Goal: Task Accomplishment & Management: Use online tool/utility

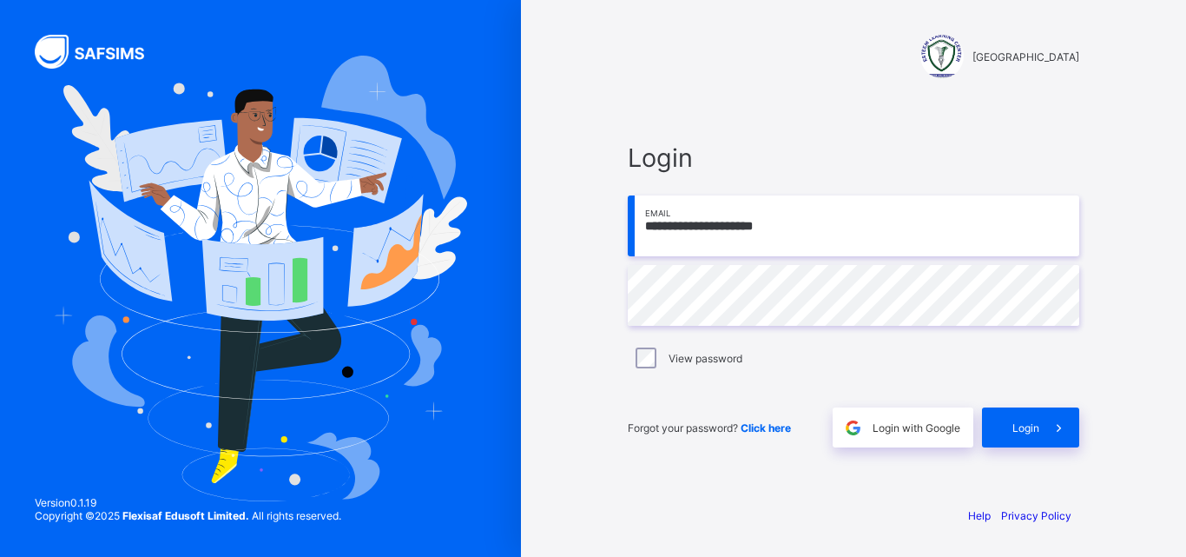
drag, startPoint x: 1185, startPoint y: 35, endPoint x: 705, endPoint y: 45, distance: 480.3
click at [705, 45] on div "[GEOGRAPHIC_DATA]" at bounding box center [854, 56] width 452 height 43
click at [1020, 431] on span "Login" at bounding box center [1026, 427] width 27 height 13
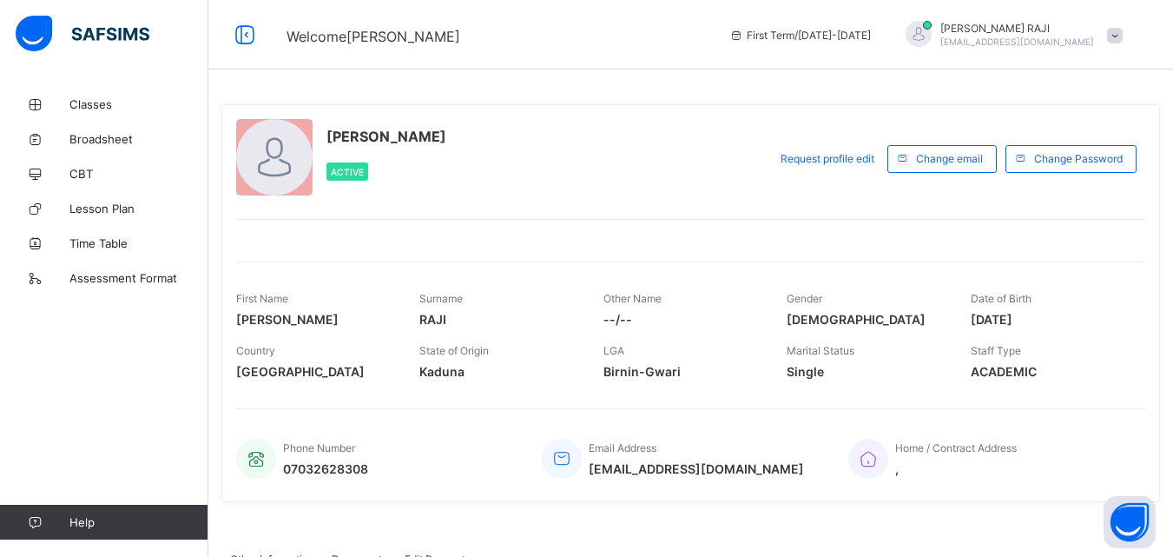
scroll to position [35, 0]
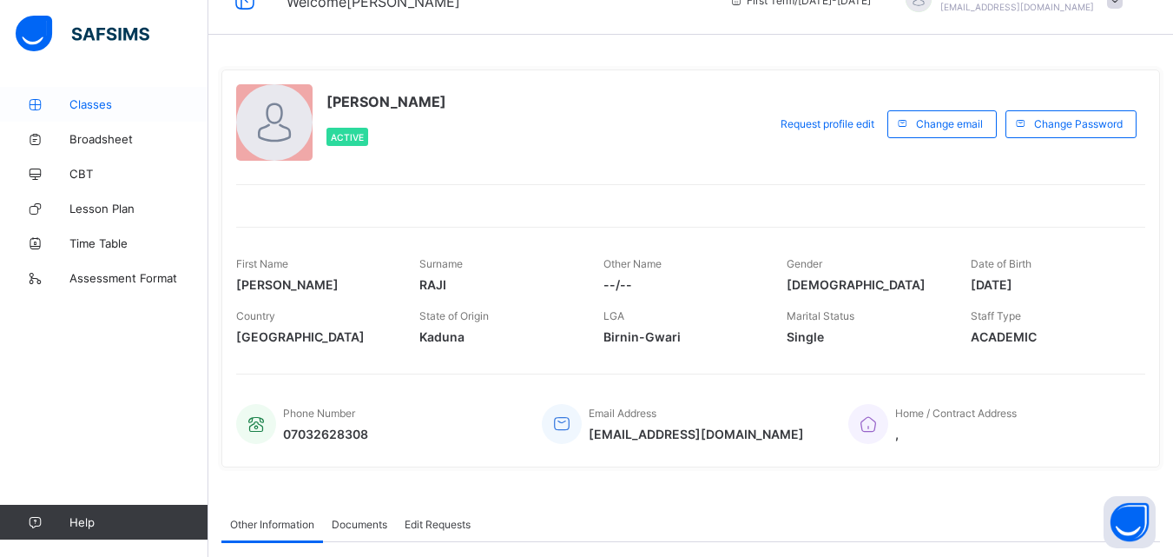
click at [84, 105] on span "Classes" at bounding box center [138, 104] width 139 height 14
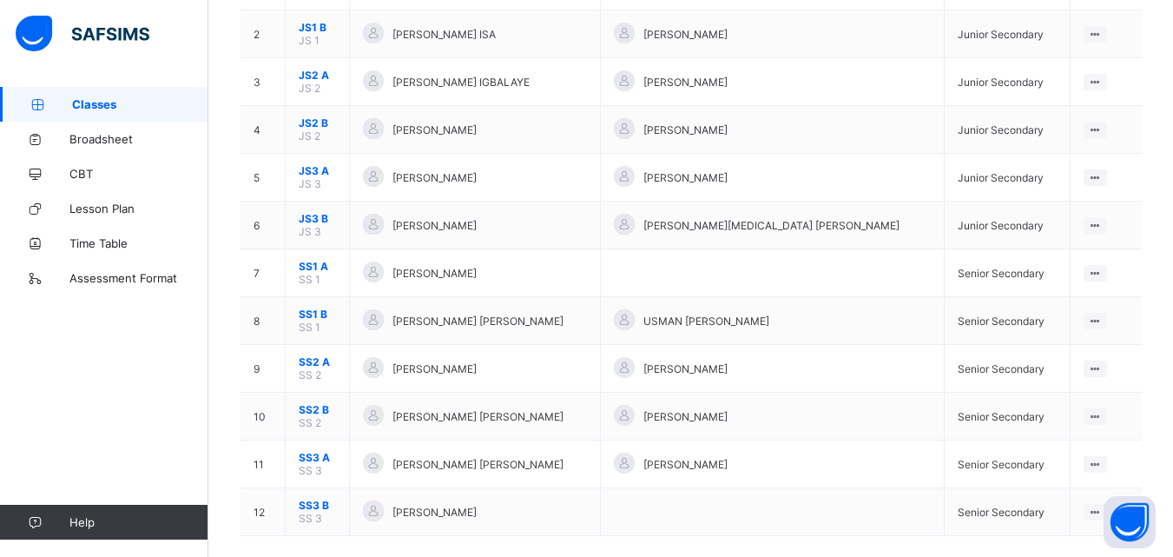
scroll to position [243, 0]
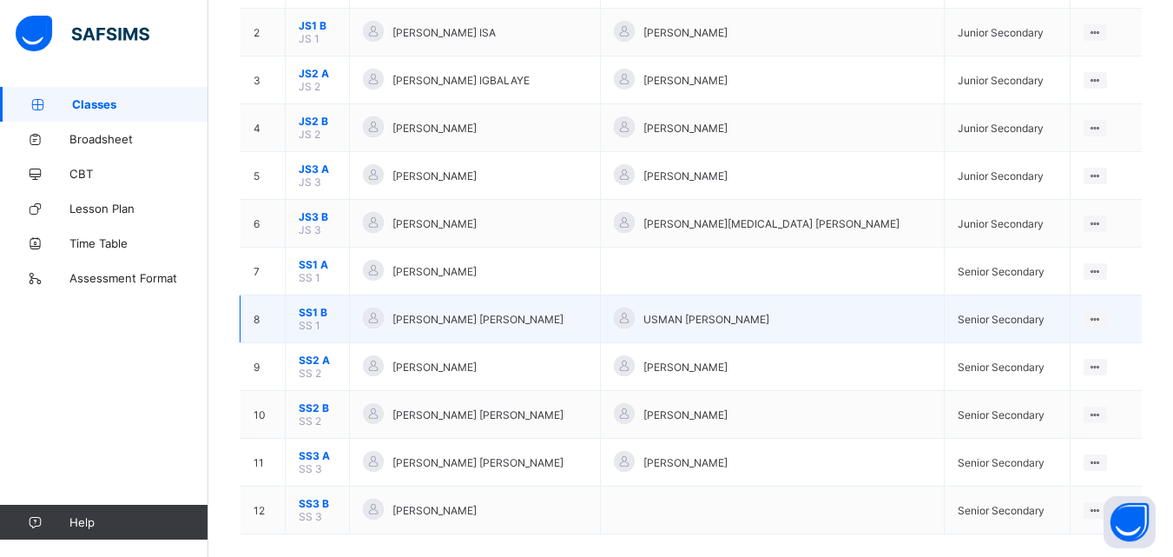
click at [1118, 321] on td "View Class" at bounding box center [1106, 319] width 72 height 48
click at [1105, 336] on ul "View Class" at bounding box center [1060, 352] width 96 height 33
click at [1082, 355] on div "View Class" at bounding box center [1073, 352] width 54 height 17
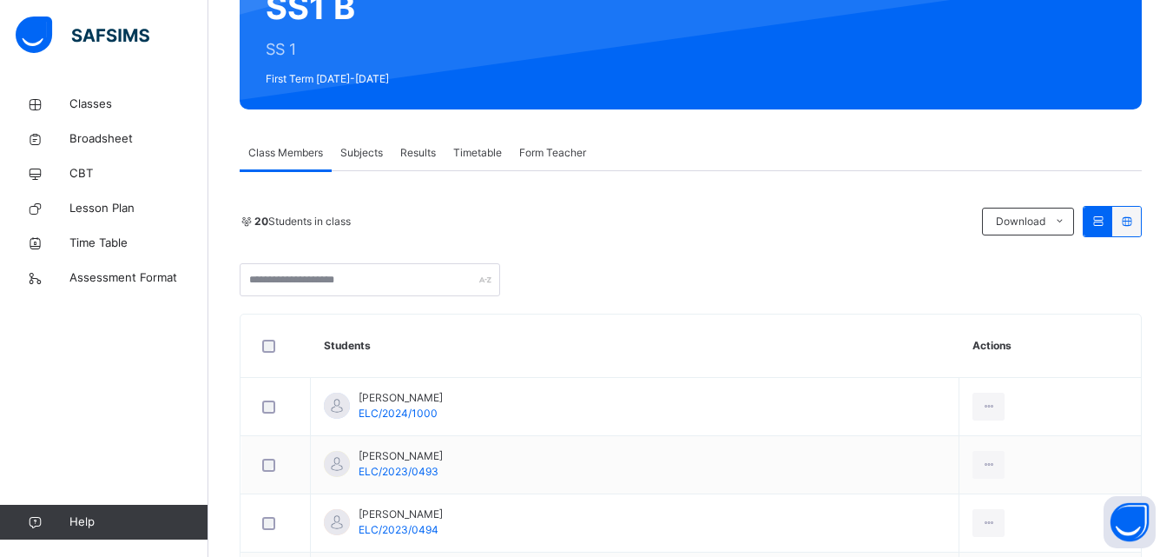
scroll to position [208, 0]
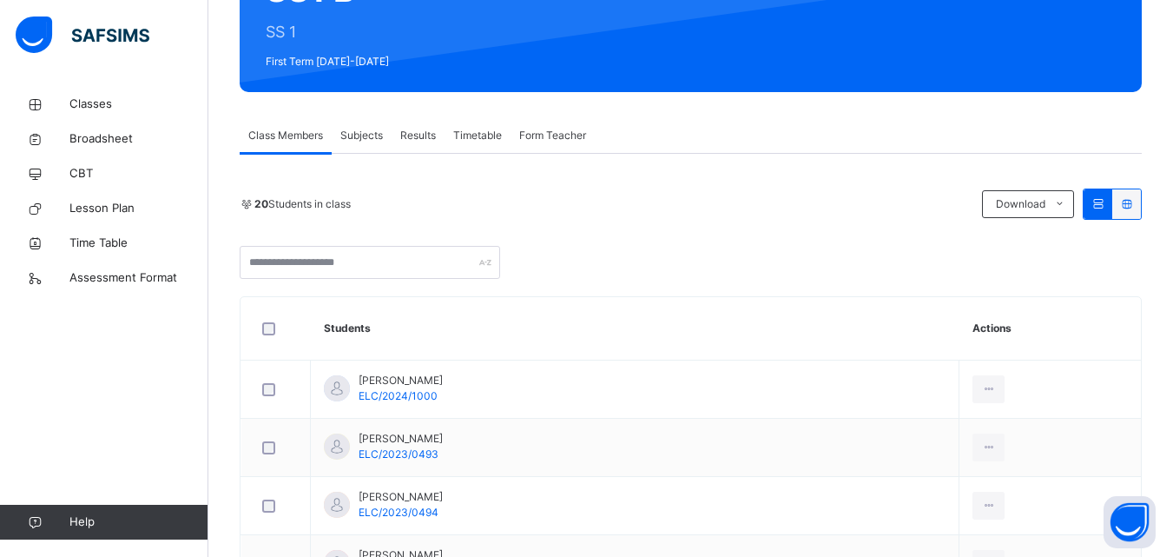
click at [363, 140] on span "Subjects" at bounding box center [361, 136] width 43 height 16
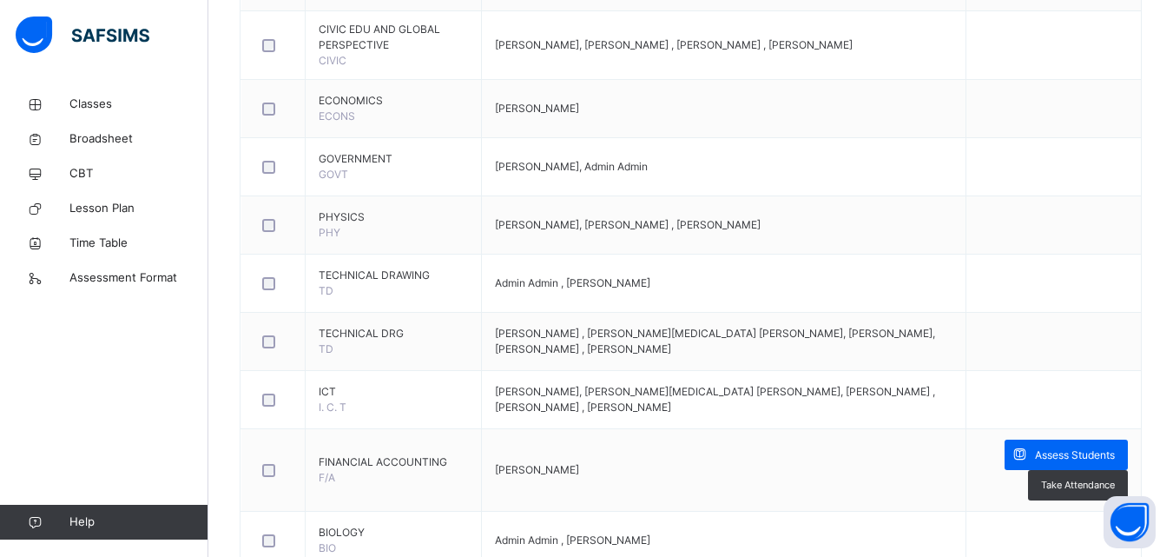
scroll to position [1007, 0]
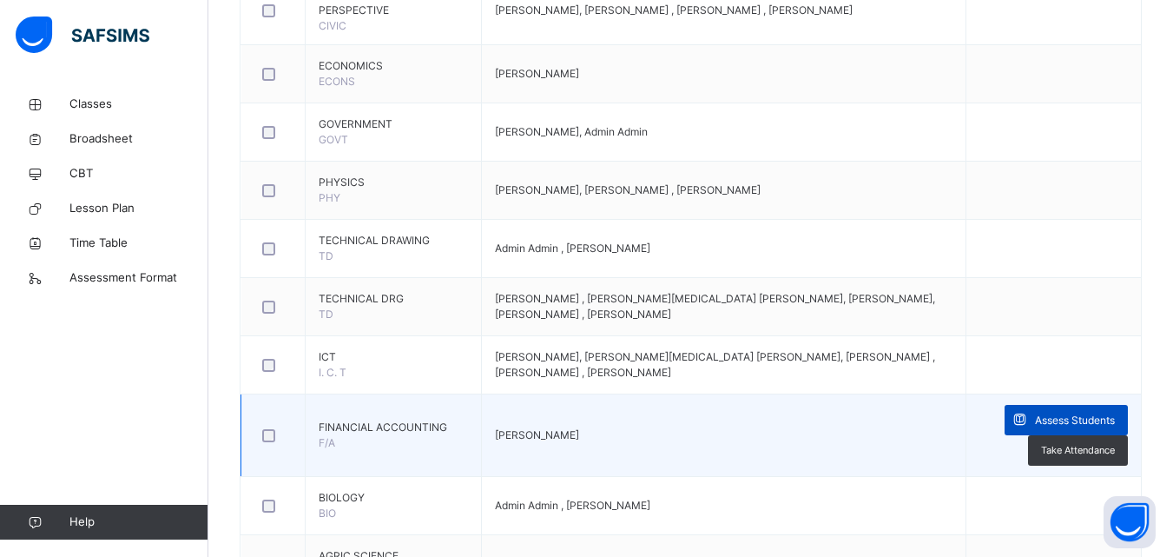
click at [1102, 417] on span "Assess Students" at bounding box center [1075, 420] width 80 height 16
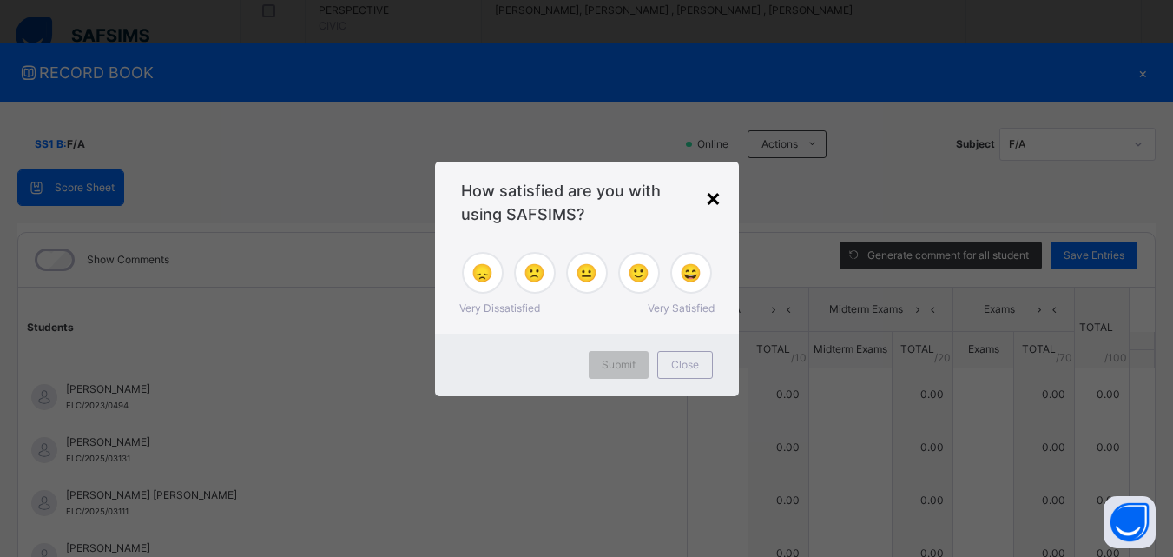
click at [719, 197] on div "×" at bounding box center [713, 197] width 16 height 36
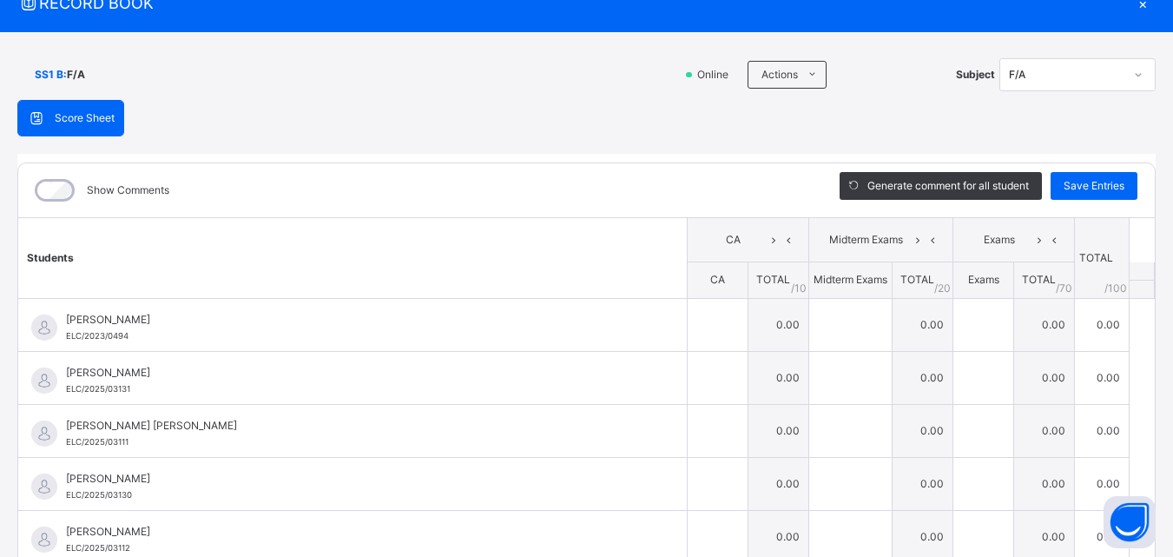
scroll to position [104, 0]
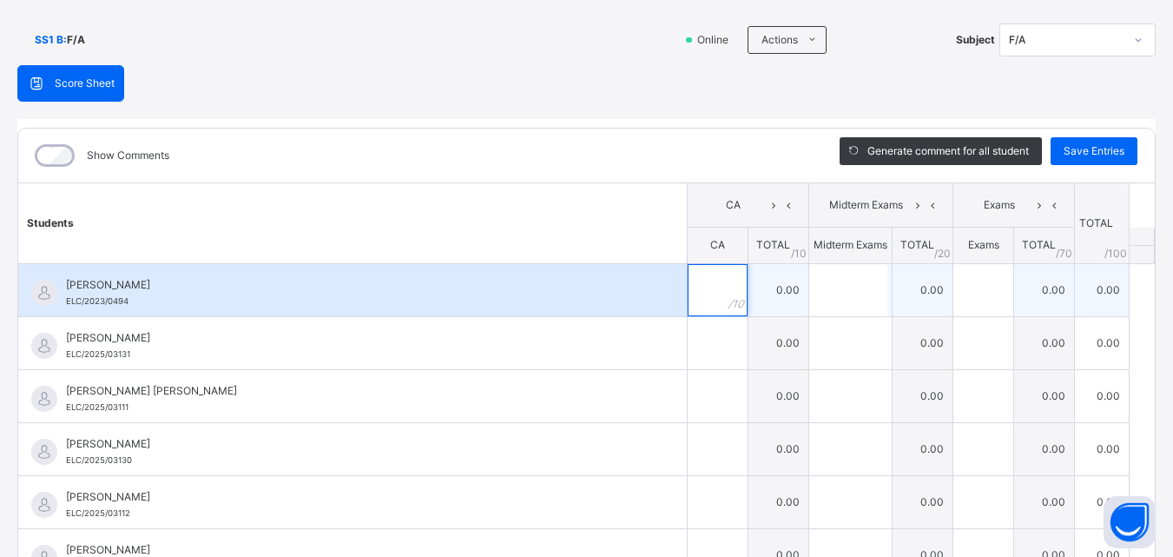
click at [705, 297] on div at bounding box center [718, 290] width 60 height 52
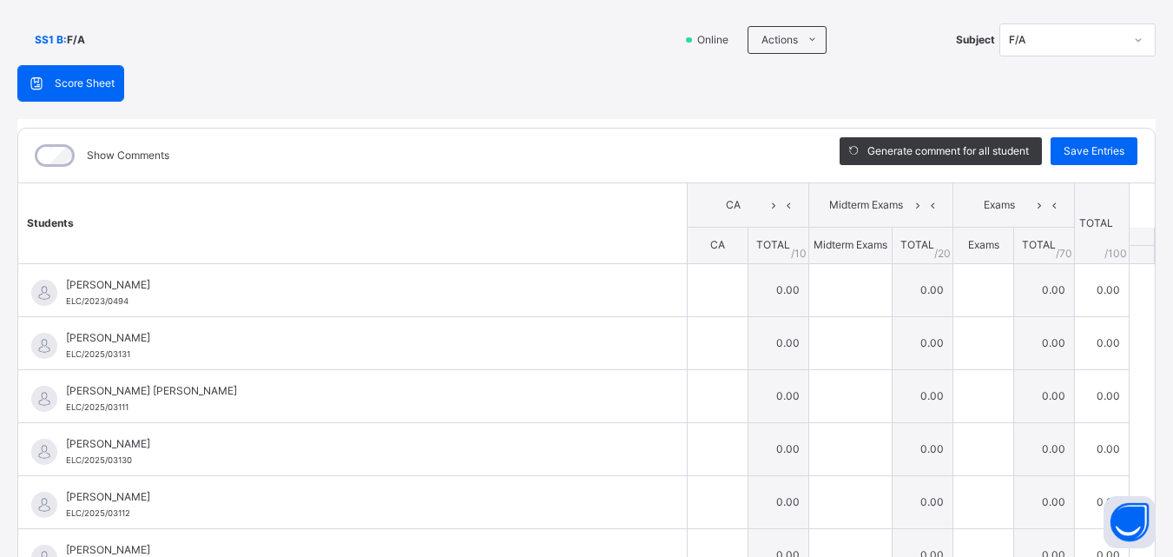
click at [688, 249] on th "CA" at bounding box center [718, 246] width 61 height 36
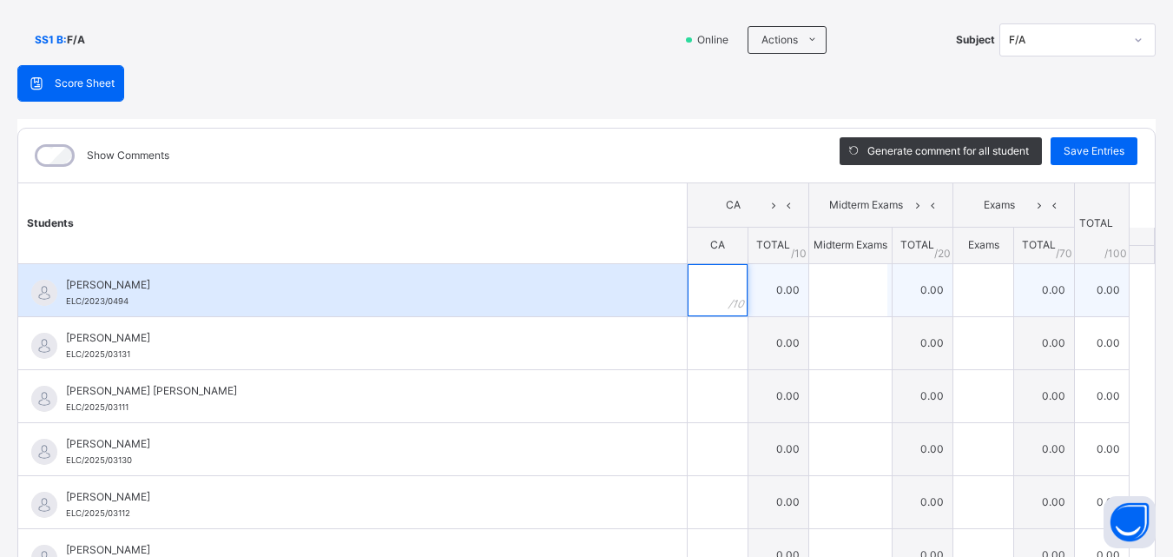
click at [703, 290] on div at bounding box center [718, 290] width 60 height 52
type input "*"
click at [836, 305] on input "text" at bounding box center [848, 290] width 78 height 52
click at [822, 300] on input "text" at bounding box center [848, 290] width 78 height 52
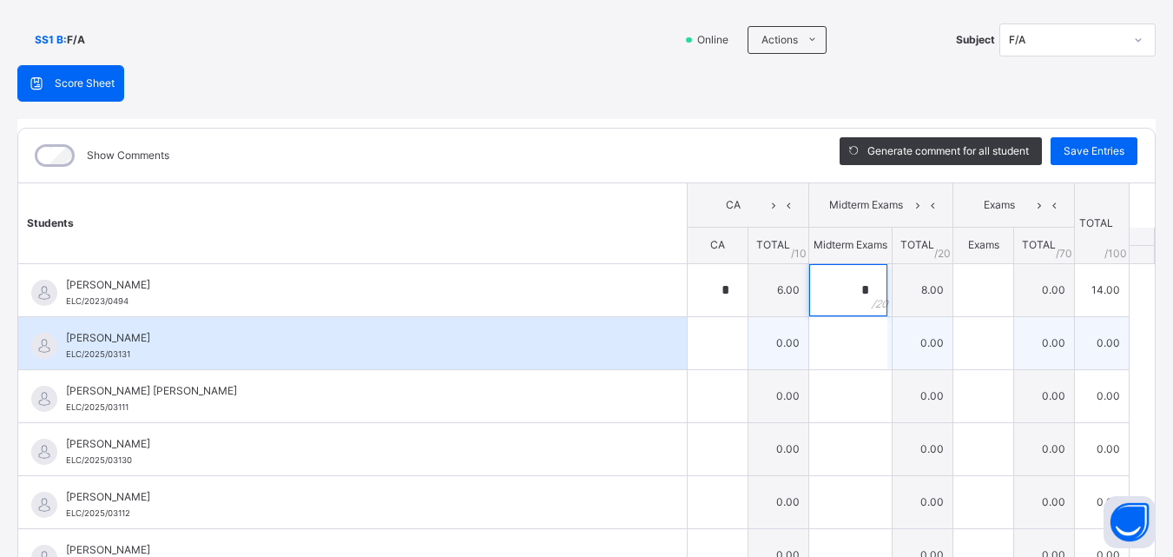
type input "*"
click at [708, 354] on div at bounding box center [718, 343] width 60 height 52
type input "*"
click at [841, 355] on input "text" at bounding box center [848, 343] width 78 height 52
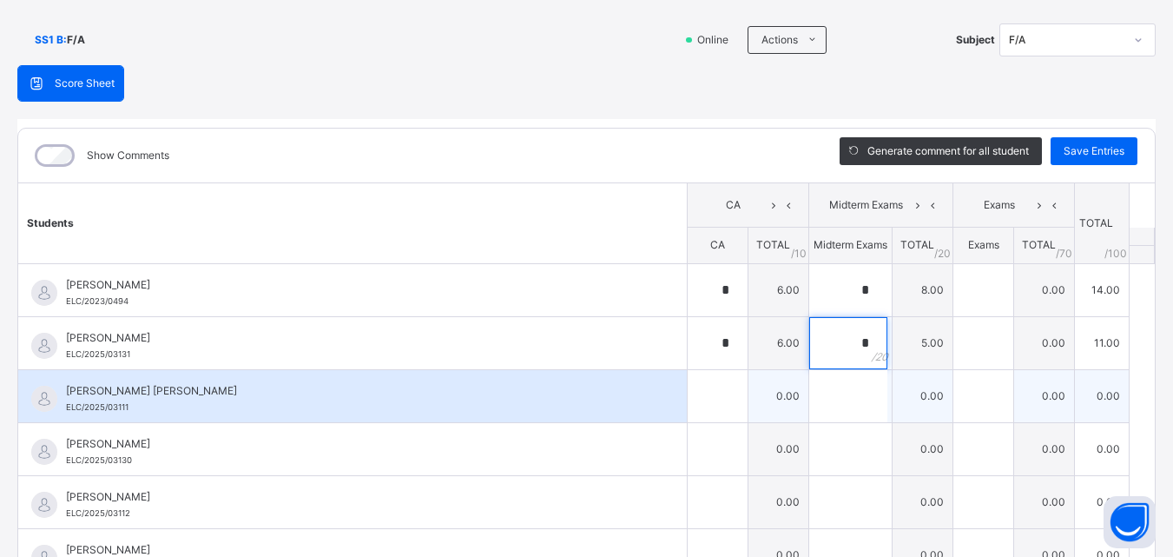
type input "*"
click at [688, 406] on input "text" at bounding box center [718, 396] width 60 height 52
type input "*"
click at [809, 393] on input "text" at bounding box center [848, 396] width 78 height 52
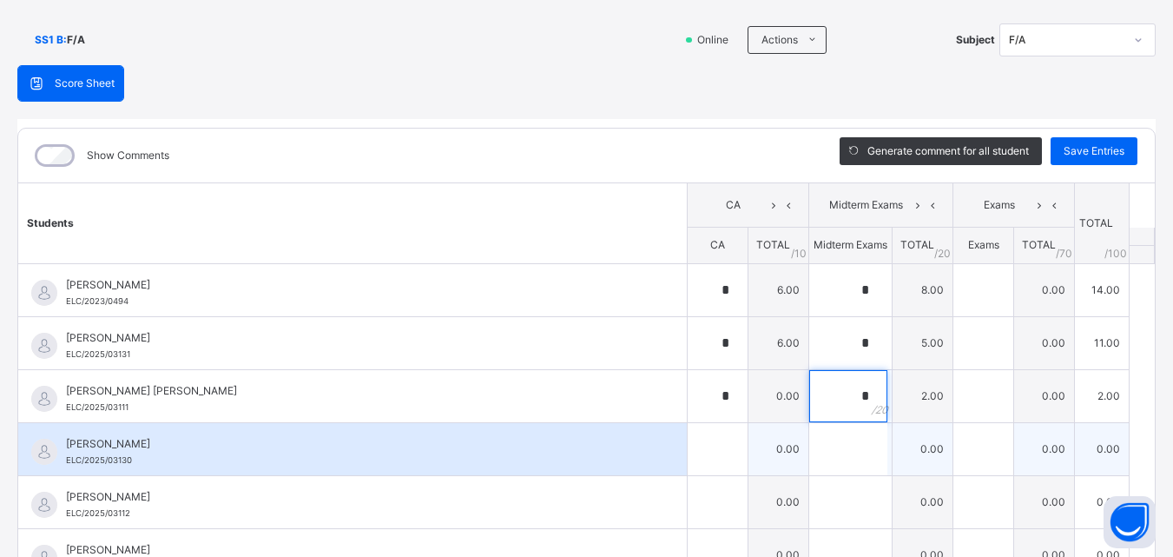
type input "*"
click at [690, 453] on input "text" at bounding box center [718, 449] width 60 height 52
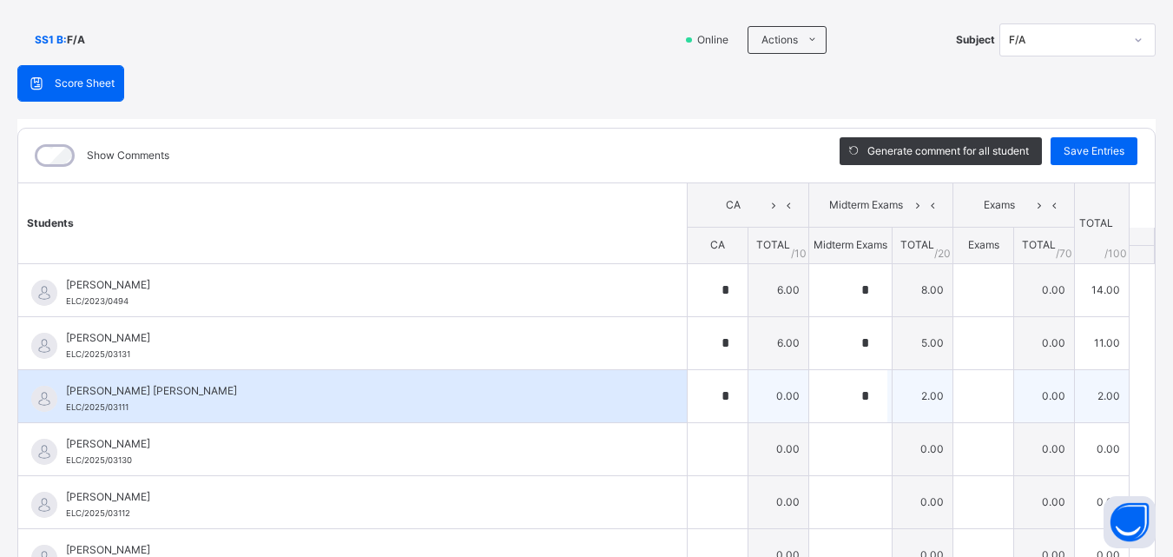
click at [625, 397] on div "[PERSON_NAME] [PERSON_NAME] ELC/2025/03111" at bounding box center [352, 396] width 669 height 52
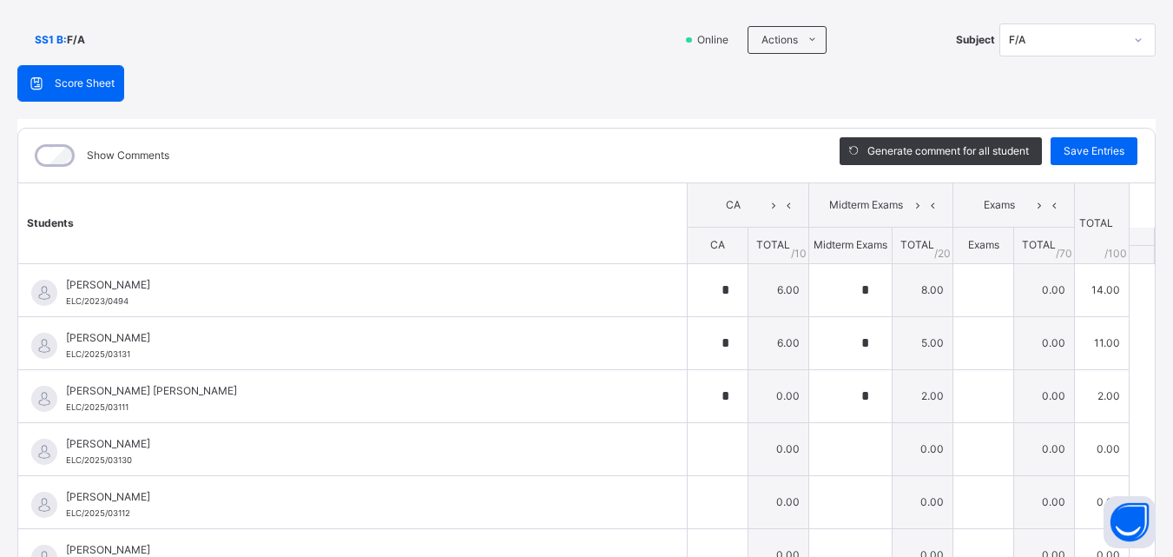
scroll to position [1389, 0]
click at [1118, 549] on table "Students CA Midterm Exams Exams TOTAL /100 Comment CA TOTAL / 10 Midterm Exams …" at bounding box center [586, 461] width 1137 height 558
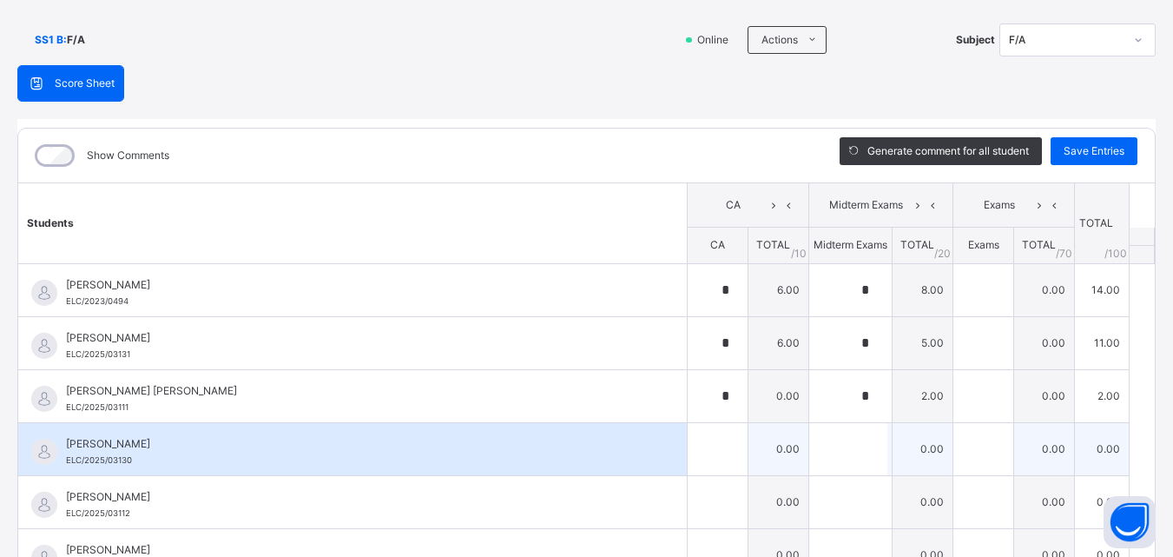
click at [525, 426] on div "[PERSON_NAME] ELC/2025/03130" at bounding box center [352, 449] width 669 height 52
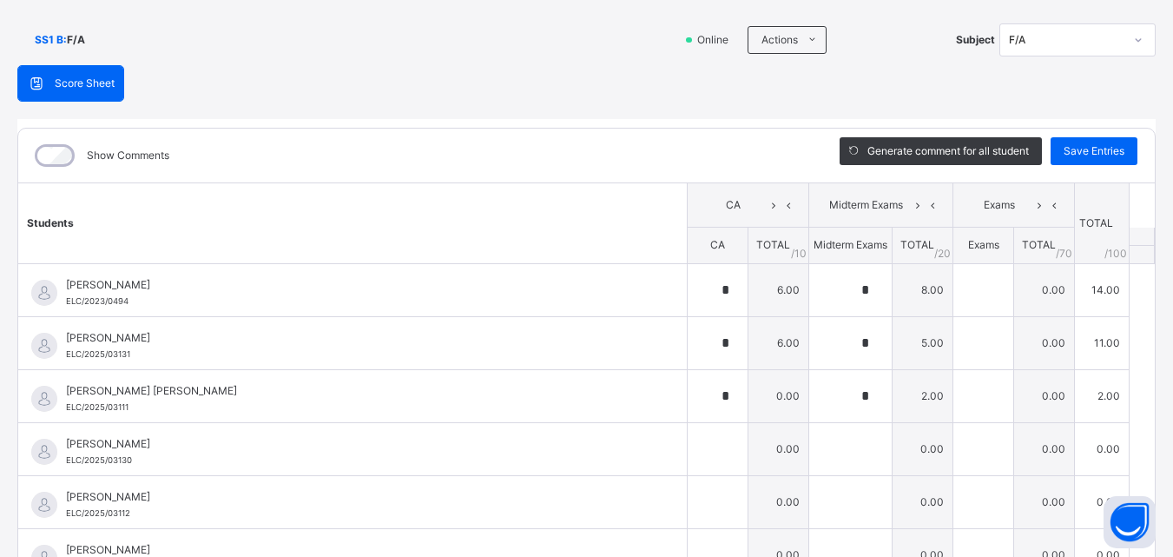
click at [1130, 389] on table "Students CA Midterm Exams Exams TOTAL /100 Comment CA TOTAL / 10 Midterm Exams …" at bounding box center [586, 461] width 1137 height 558
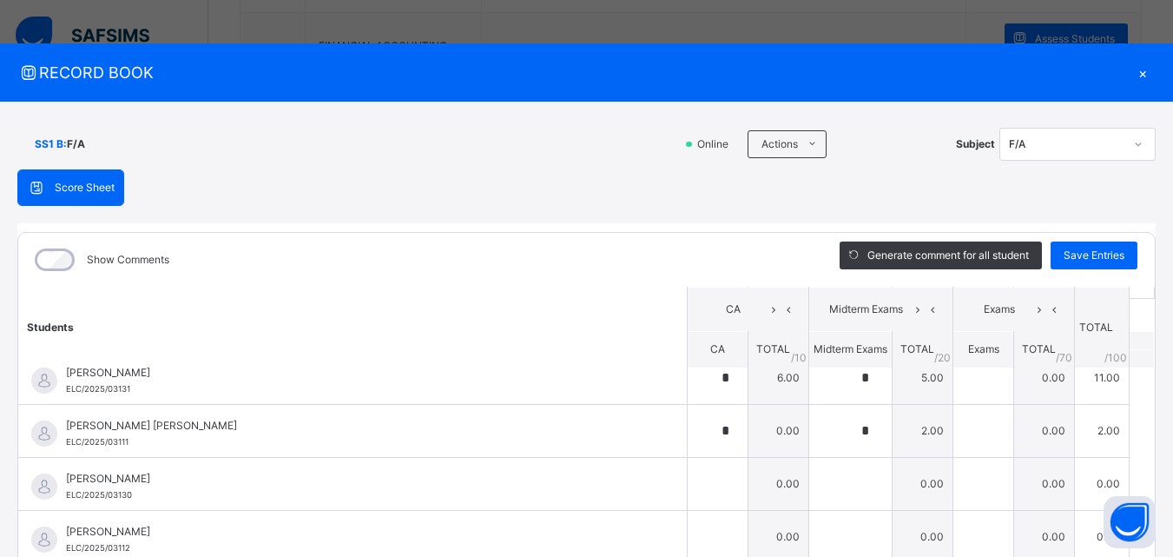
scroll to position [104, 0]
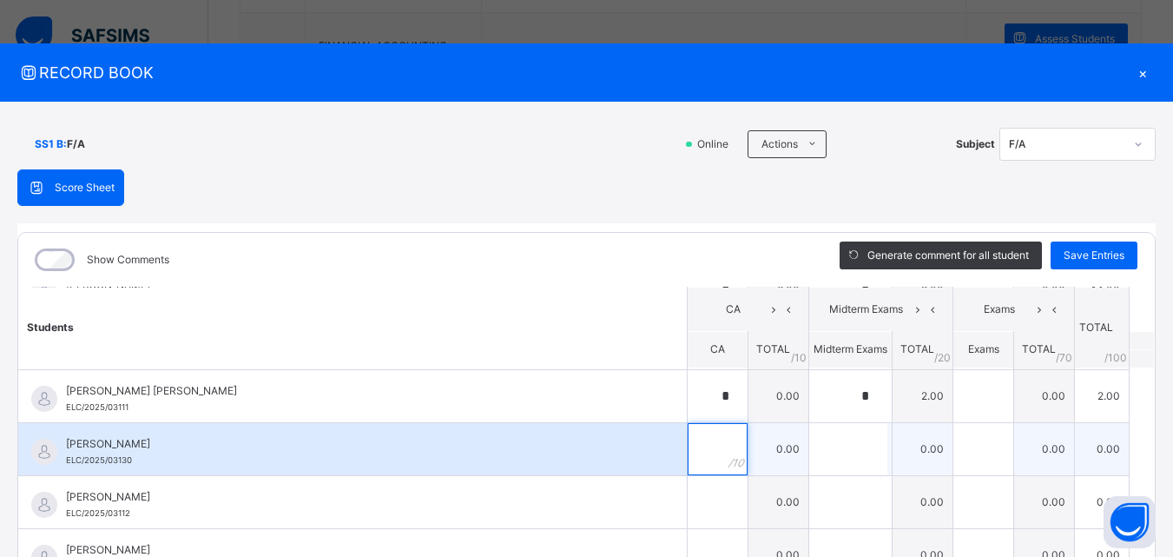
click at [688, 463] on input "text" at bounding box center [718, 449] width 60 height 52
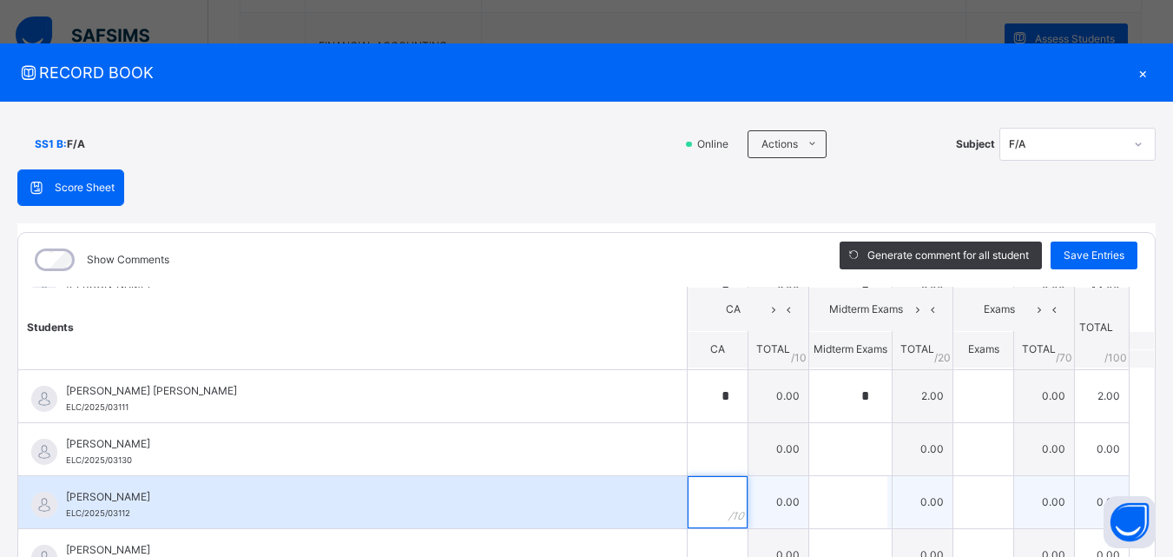
click at [688, 511] on input "text" at bounding box center [718, 502] width 60 height 52
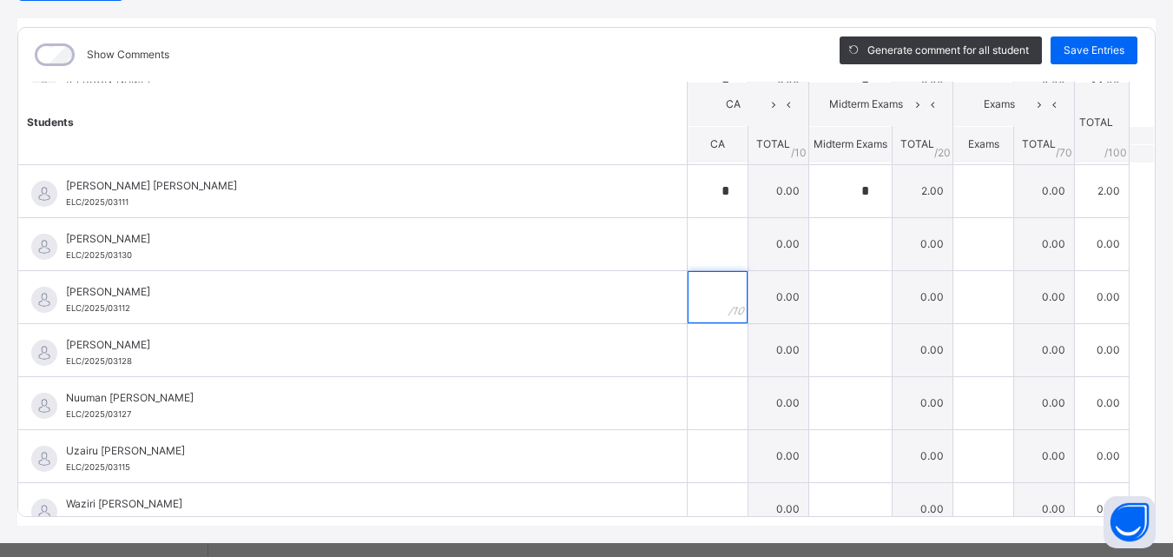
scroll to position [234, 0]
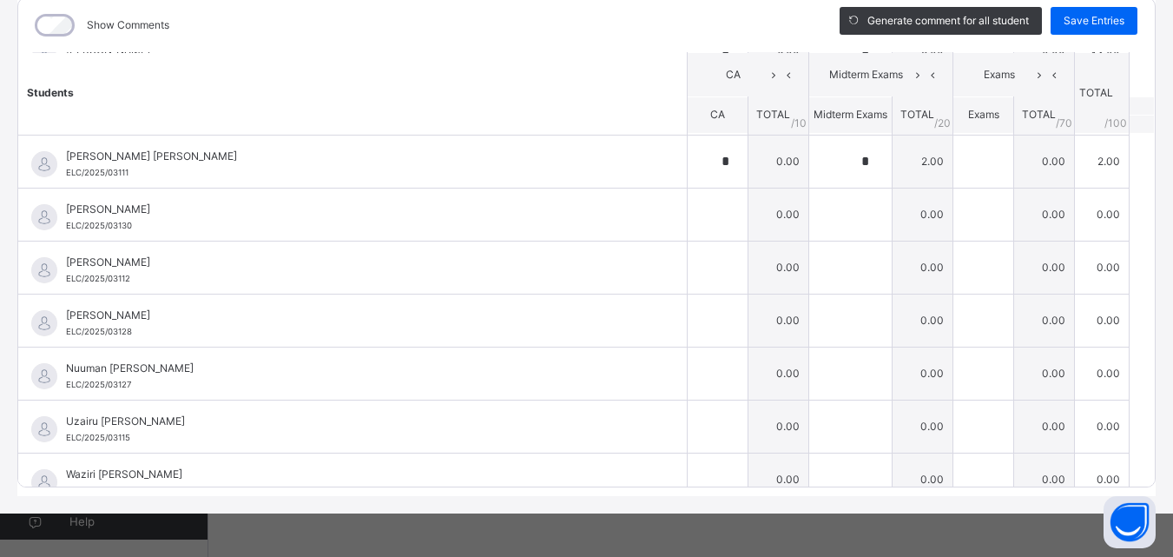
click at [1127, 463] on table "Students CA Midterm Exams Exams TOTAL /100 Comment CA TOTAL / 10 Midterm Exams …" at bounding box center [586, 227] width 1137 height 558
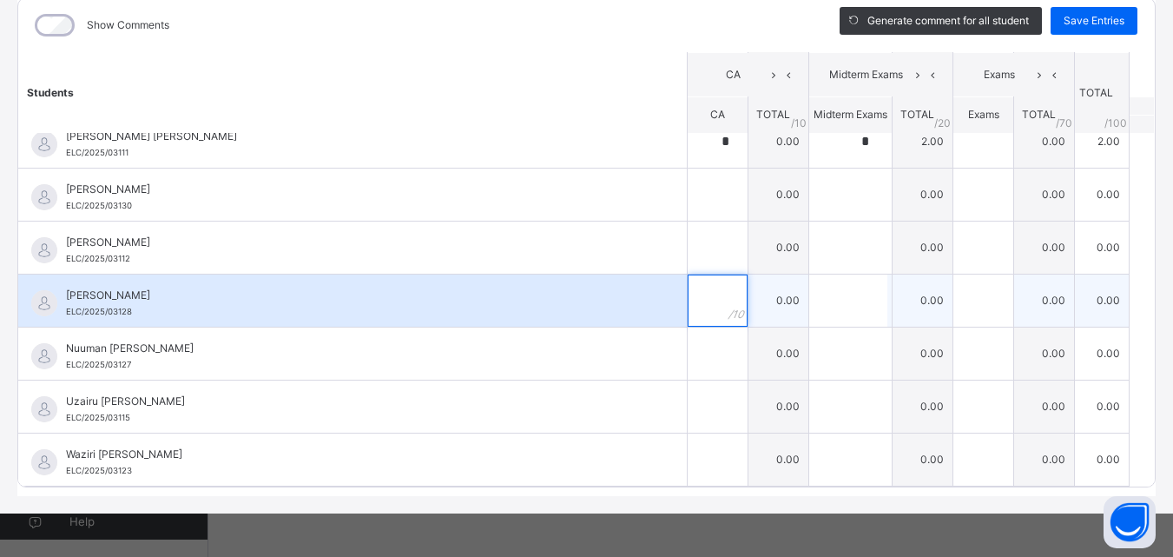
click at [688, 300] on input "text" at bounding box center [718, 300] width 60 height 52
click at [688, 305] on input "text" at bounding box center [718, 300] width 60 height 52
click at [688, 304] on input "text" at bounding box center [718, 300] width 60 height 52
type input "*"
click at [810, 305] on input "text" at bounding box center [848, 300] width 78 height 52
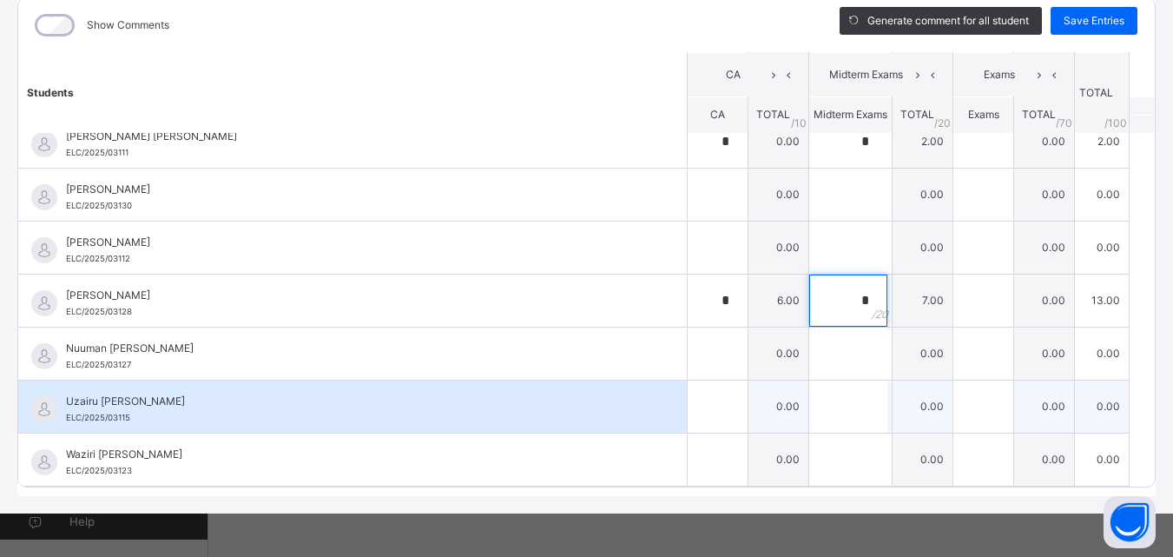
type input "*"
click at [837, 398] on input "text" at bounding box center [848, 406] width 78 height 52
click at [698, 412] on div at bounding box center [718, 406] width 60 height 52
click at [688, 408] on input "text" at bounding box center [718, 406] width 60 height 52
type input "*"
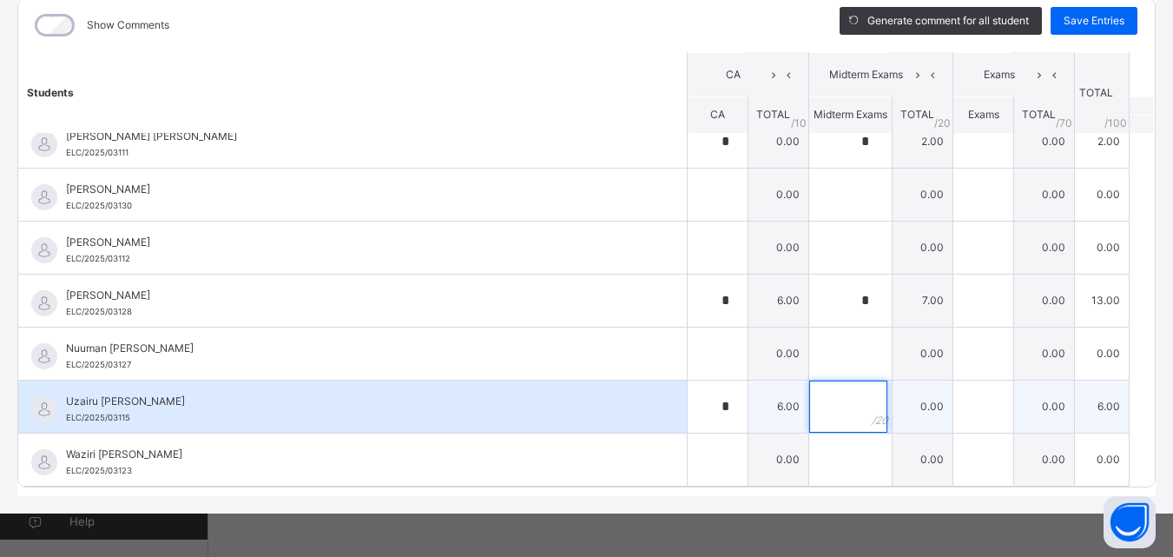
click at [818, 396] on input "text" at bounding box center [848, 406] width 78 height 52
type input "*"
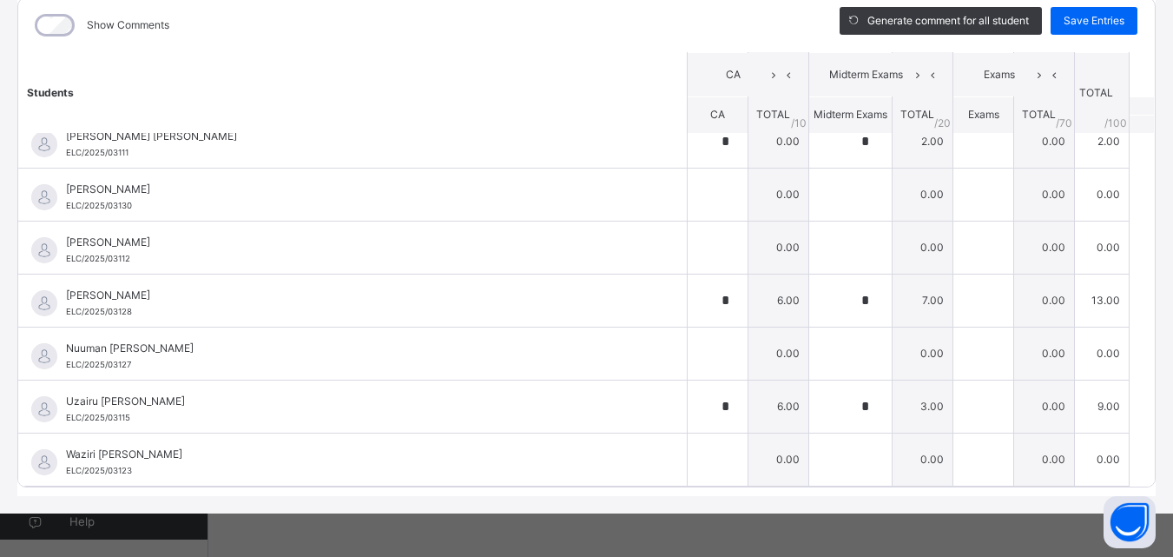
click at [1129, 415] on table "Students CA Midterm Exams Exams TOTAL /100 Comment CA TOTAL / 10 Midterm Exams …" at bounding box center [586, 207] width 1137 height 558
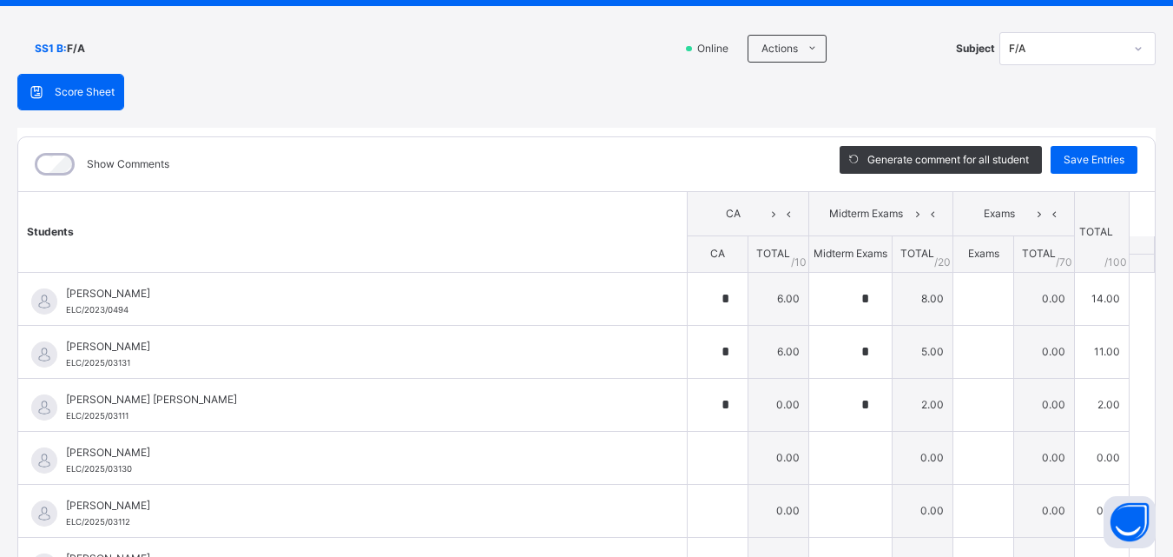
scroll to position [61, 0]
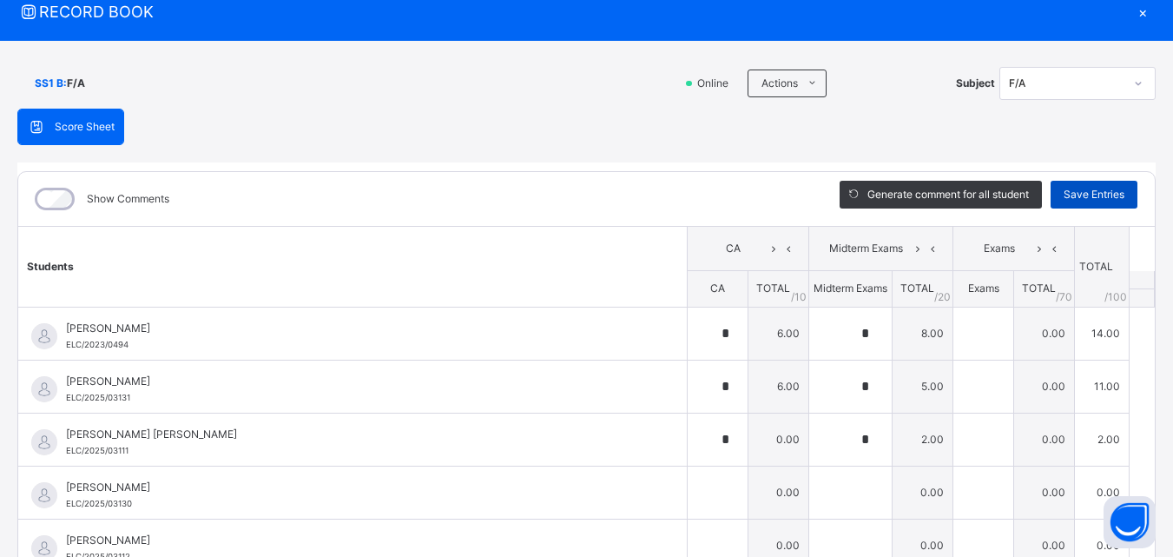
click at [1079, 190] on span "Save Entries" at bounding box center [1094, 195] width 61 height 16
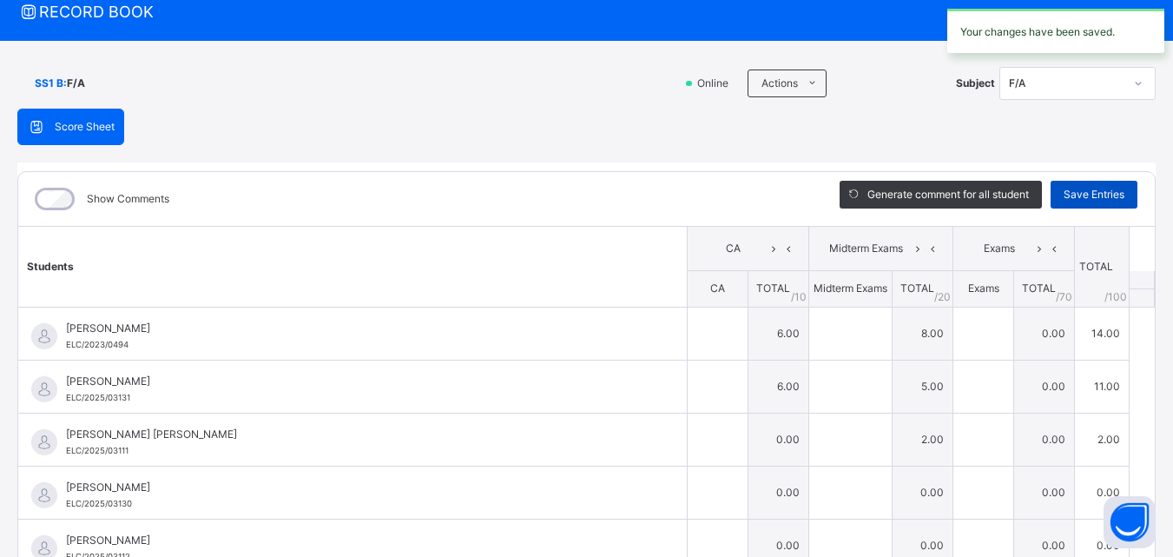
type input "*"
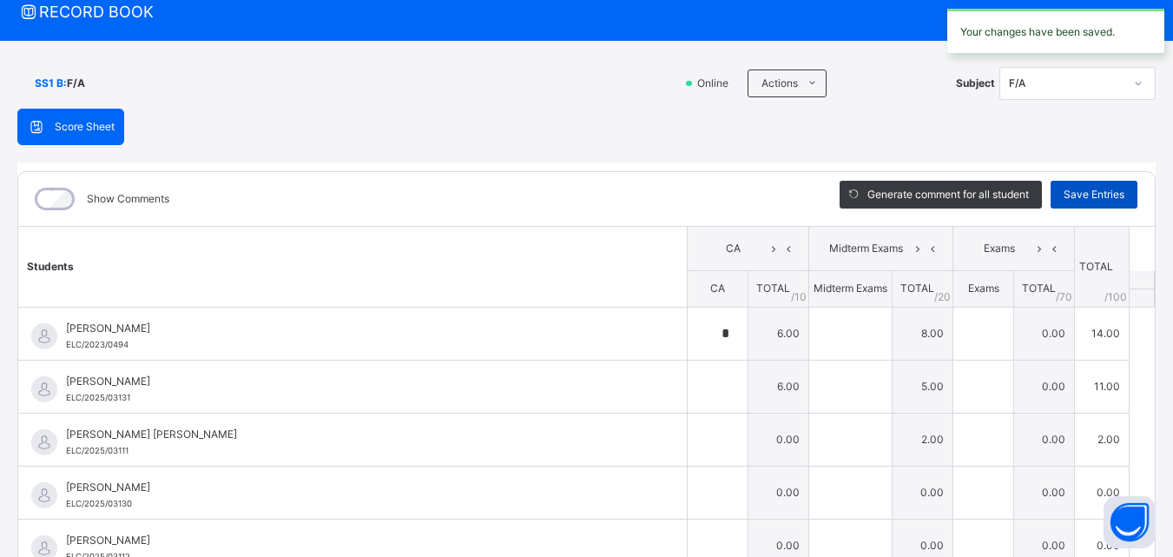
type input "*"
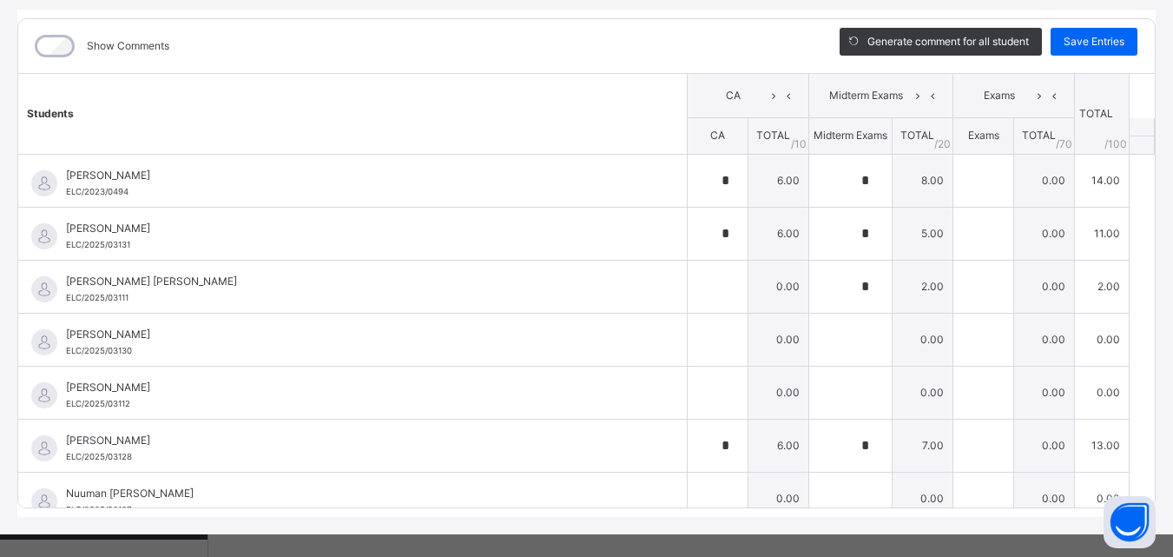
scroll to position [234, 0]
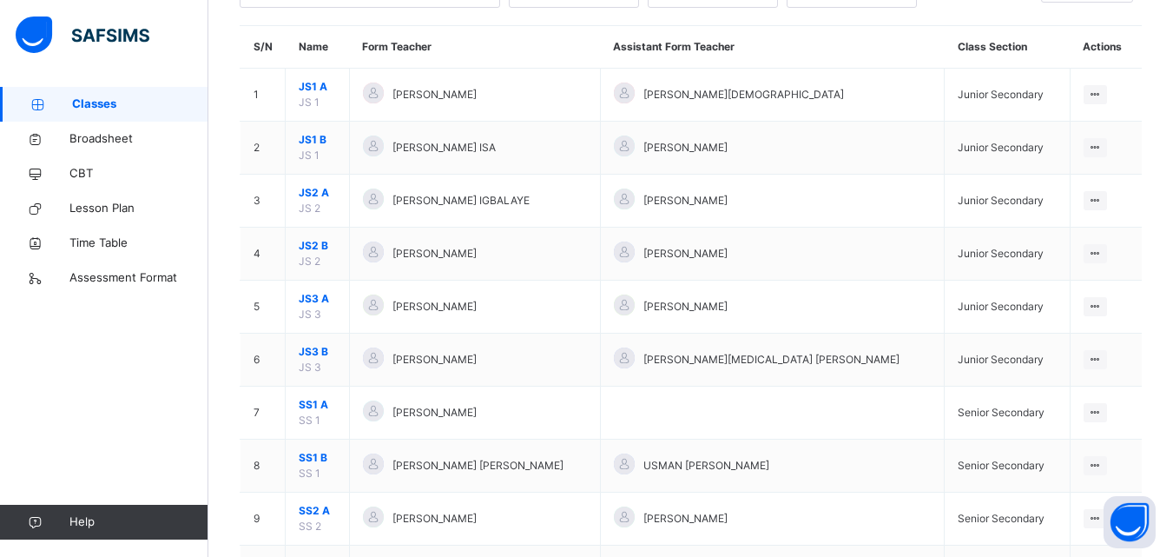
scroll to position [139, 0]
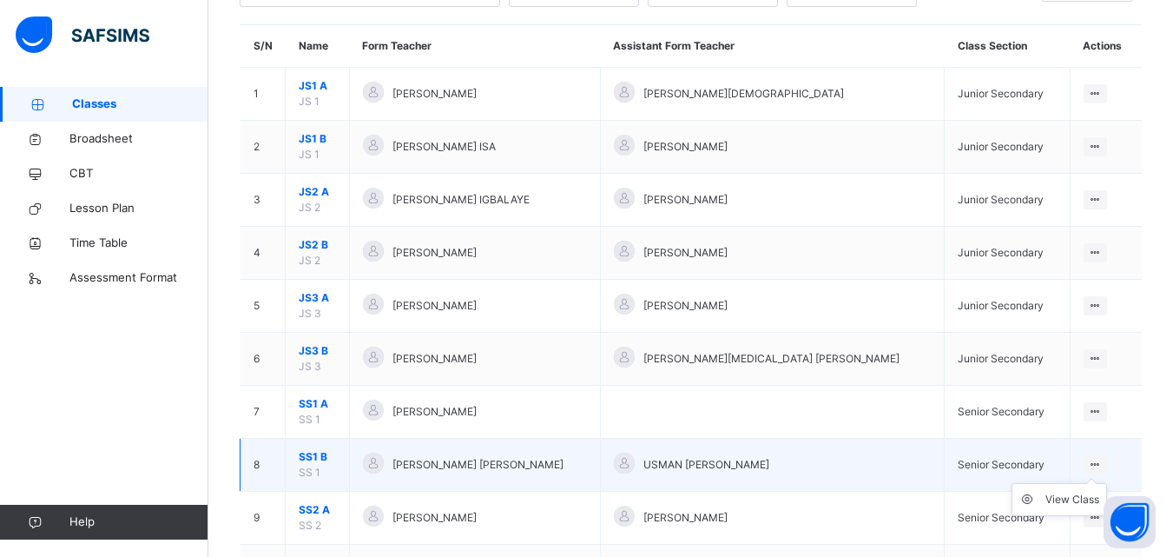
click at [1099, 465] on icon at bounding box center [1095, 464] width 15 height 13
click at [1080, 500] on div "View Class" at bounding box center [1073, 499] width 54 height 17
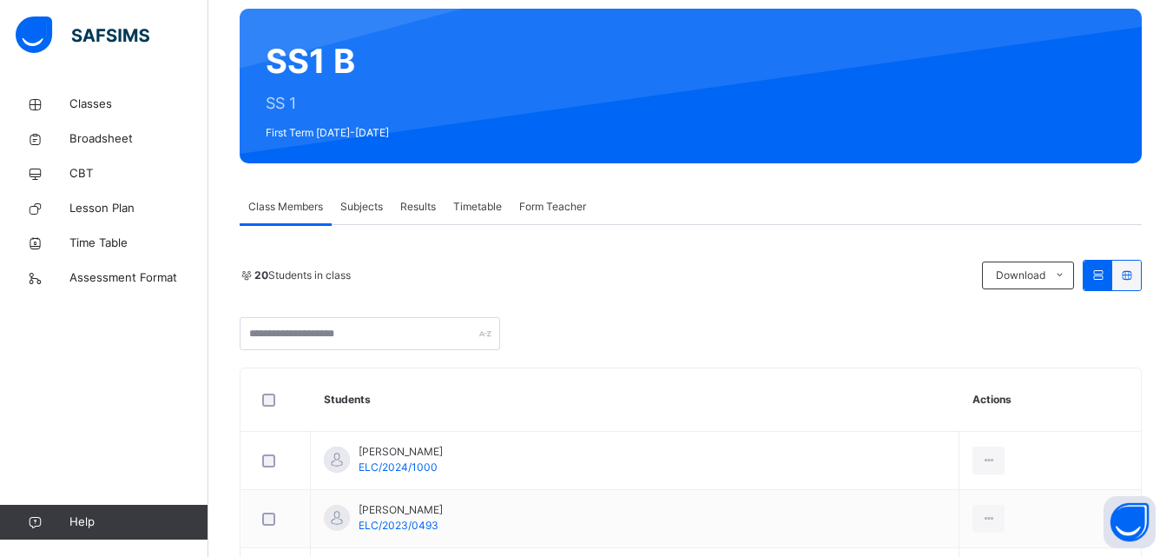
scroll to position [139, 0]
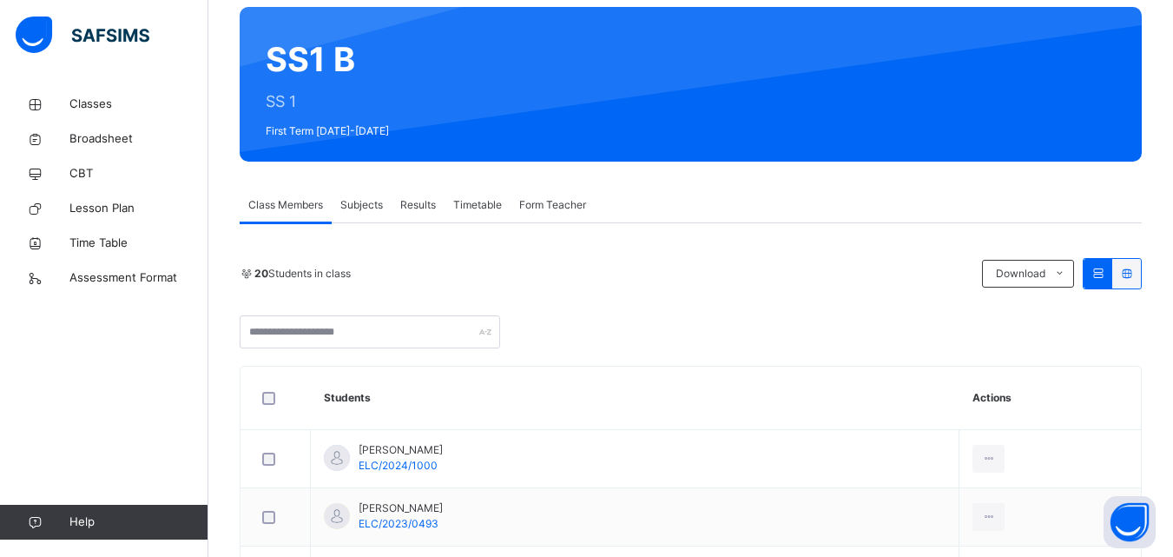
click at [361, 202] on span "Subjects" at bounding box center [361, 205] width 43 height 16
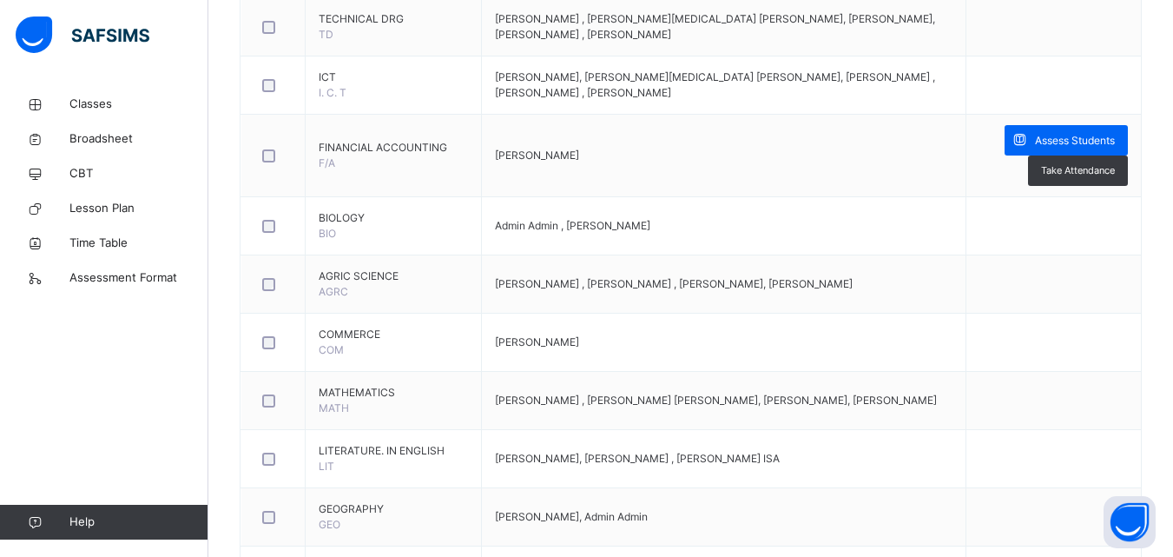
scroll to position [1284, 0]
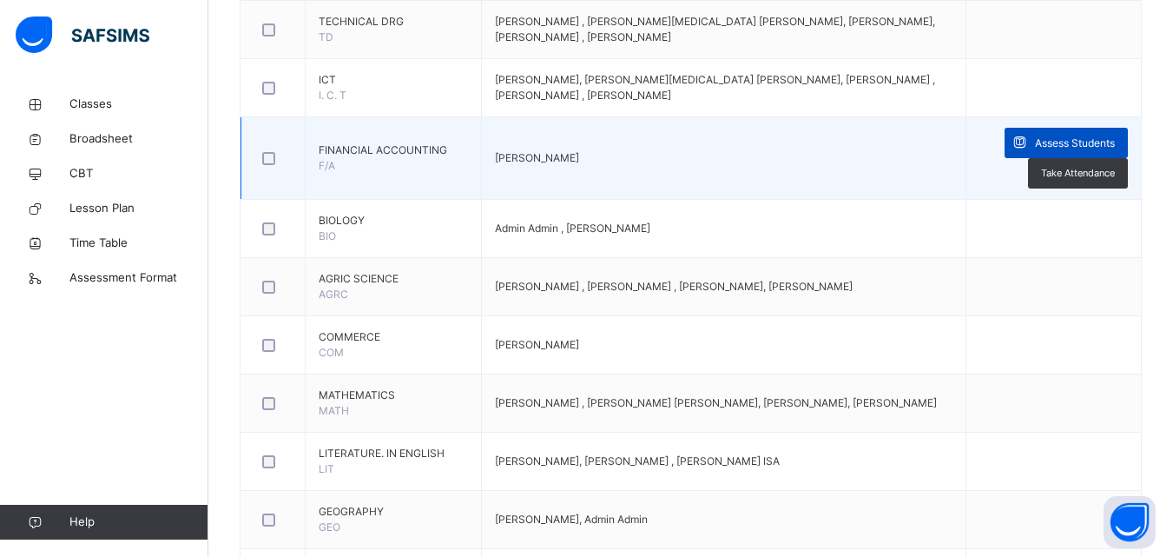
click at [1079, 144] on span "Assess Students" at bounding box center [1075, 143] width 80 height 16
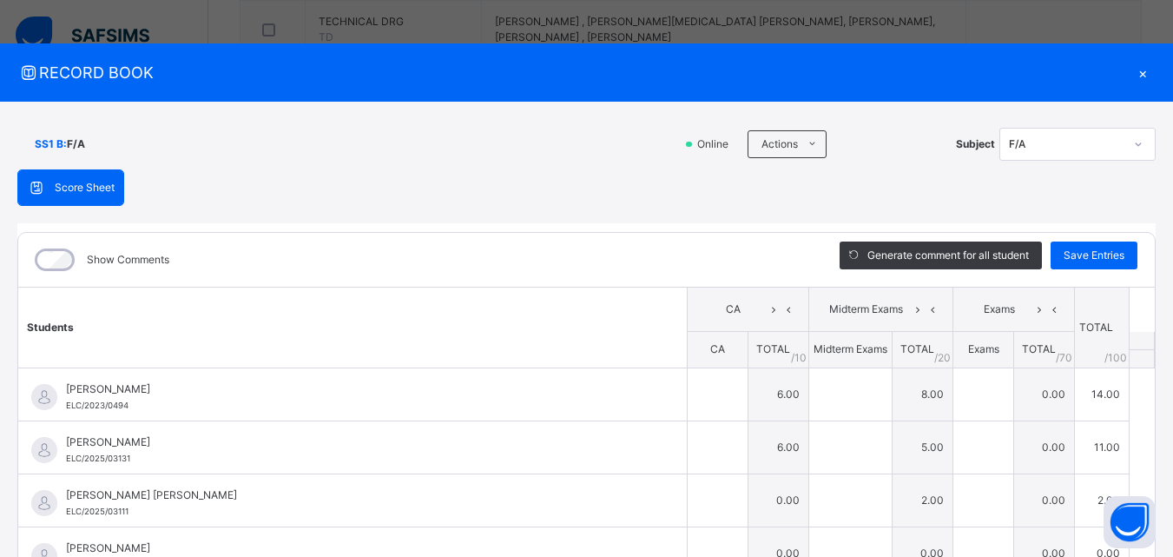
type input "*"
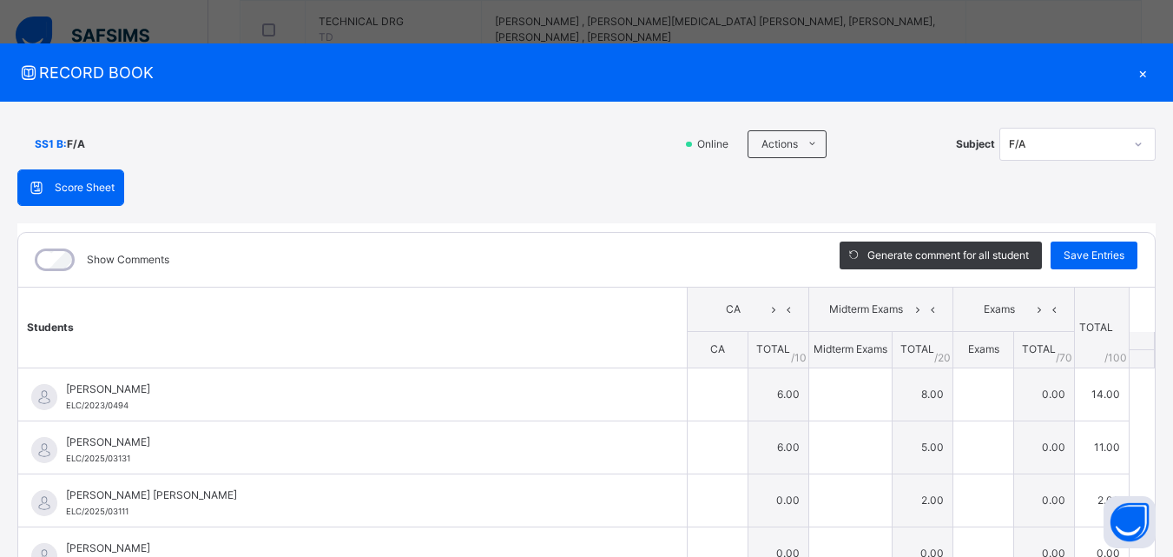
type input "*"
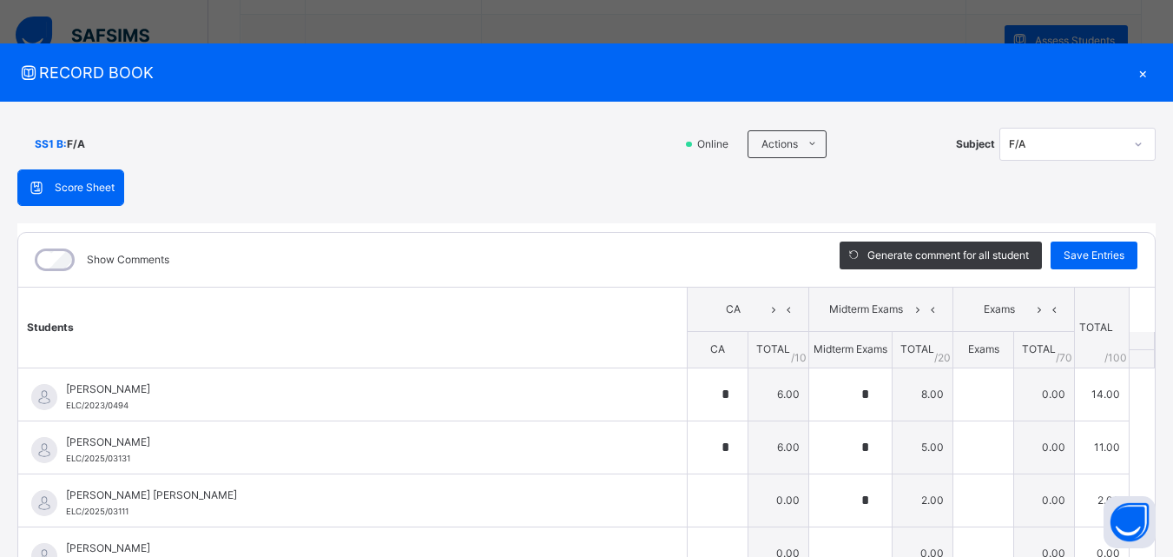
scroll to position [1389, 0]
click at [1132, 479] on table "Students CA Midterm Exams Exams TOTAL /100 Comment CA TOTAL / 10 Midterm Exams …" at bounding box center [586, 566] width 1137 height 558
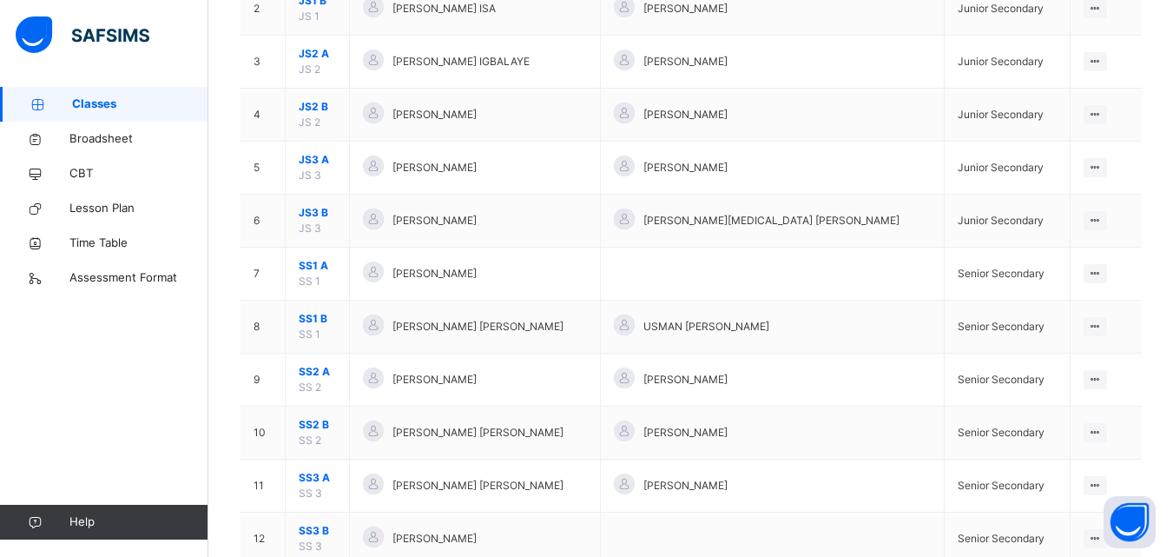
scroll to position [278, 0]
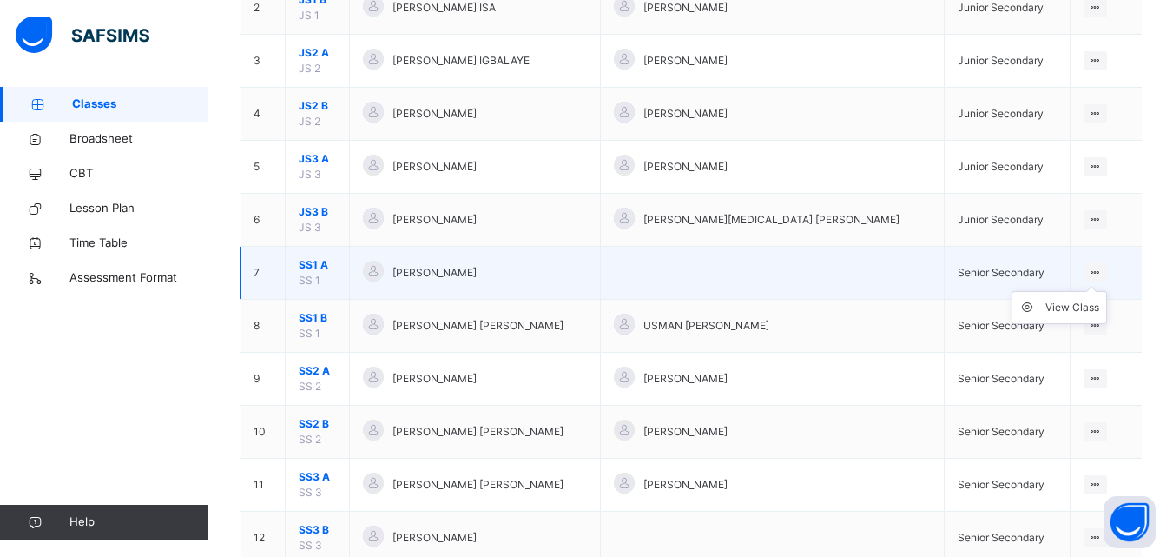
click at [1103, 272] on icon at bounding box center [1095, 272] width 15 height 13
click at [1080, 307] on div "View Class" at bounding box center [1073, 307] width 54 height 17
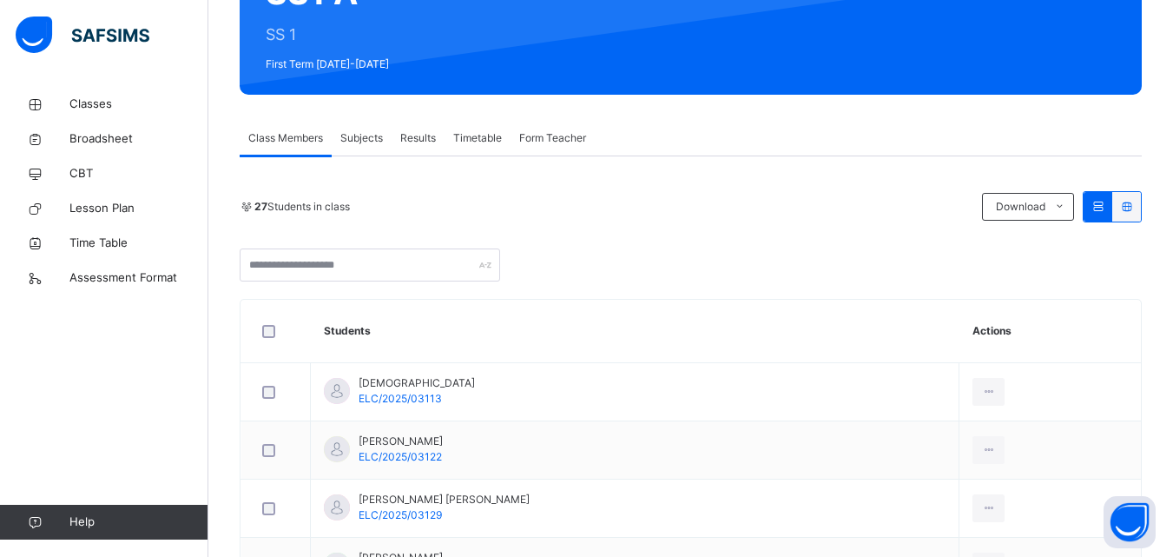
scroll to position [208, 0]
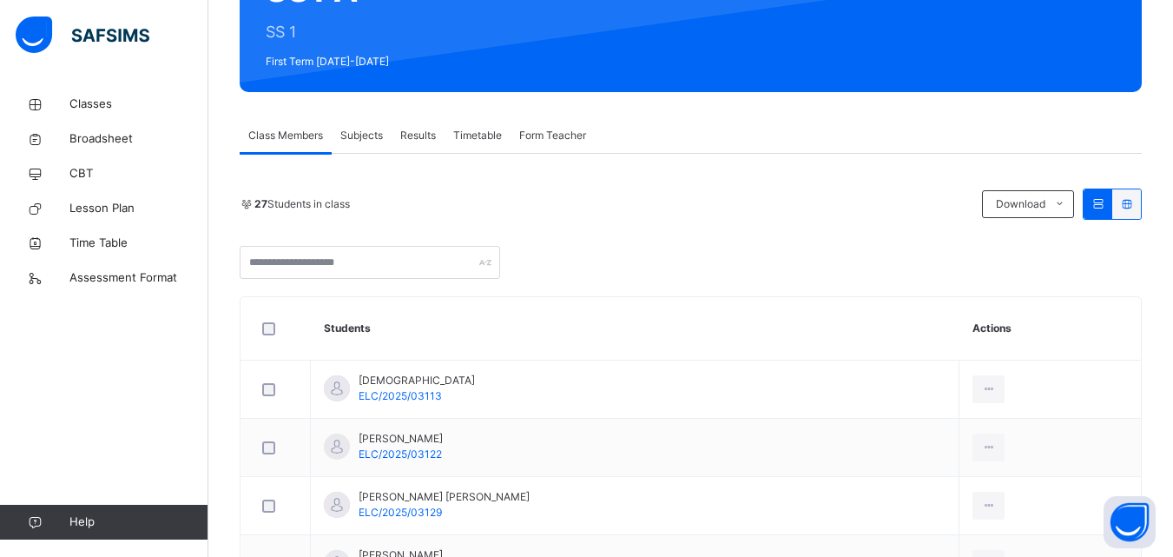
click at [366, 132] on span "Subjects" at bounding box center [361, 136] width 43 height 16
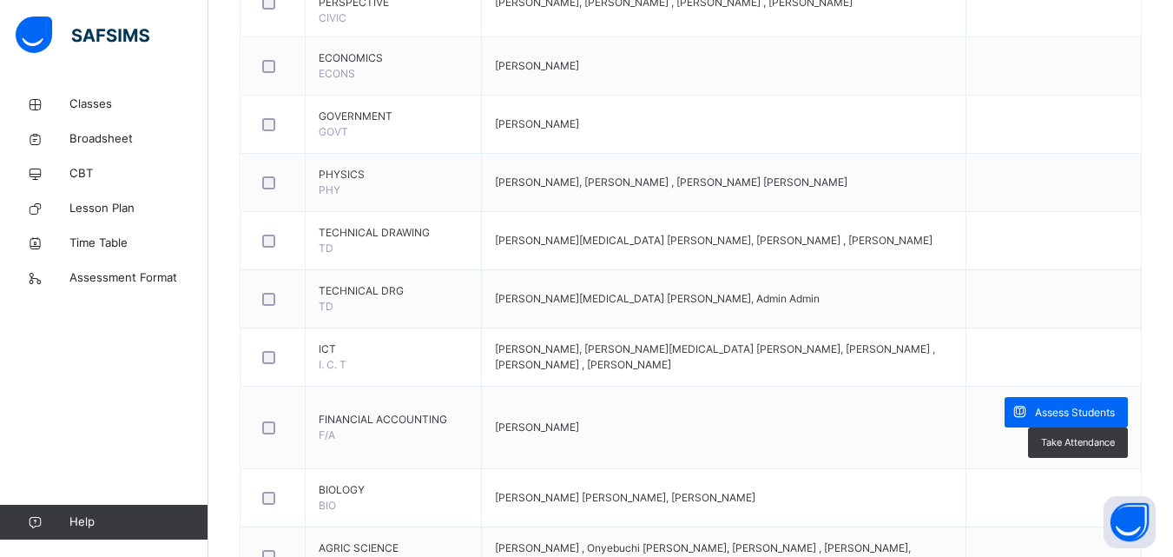
scroll to position [1042, 0]
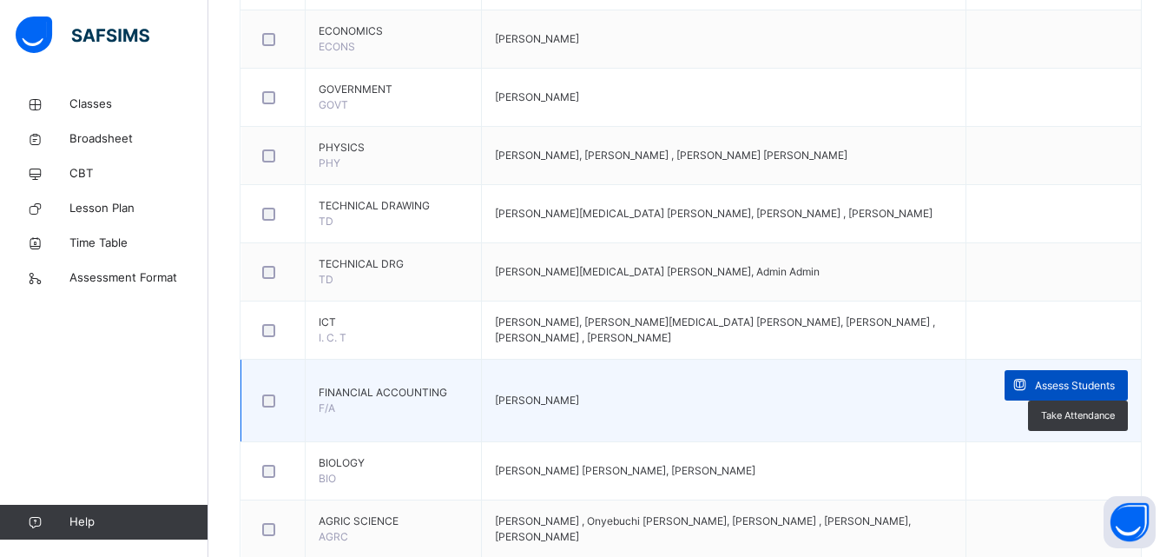
click at [1063, 380] on span "Assess Students" at bounding box center [1075, 386] width 80 height 16
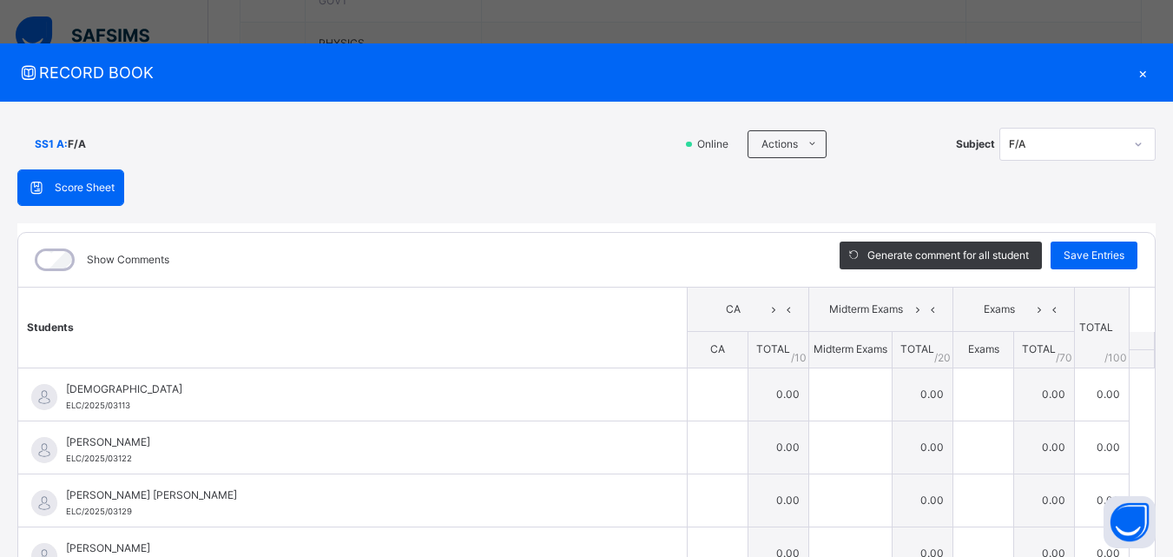
scroll to position [1181, 0]
click at [1161, 425] on div "SS1 A : F/A Online Actions Download Empty Score Sheet Upload/map score sheet Su…" at bounding box center [586, 425] width 1173 height 646
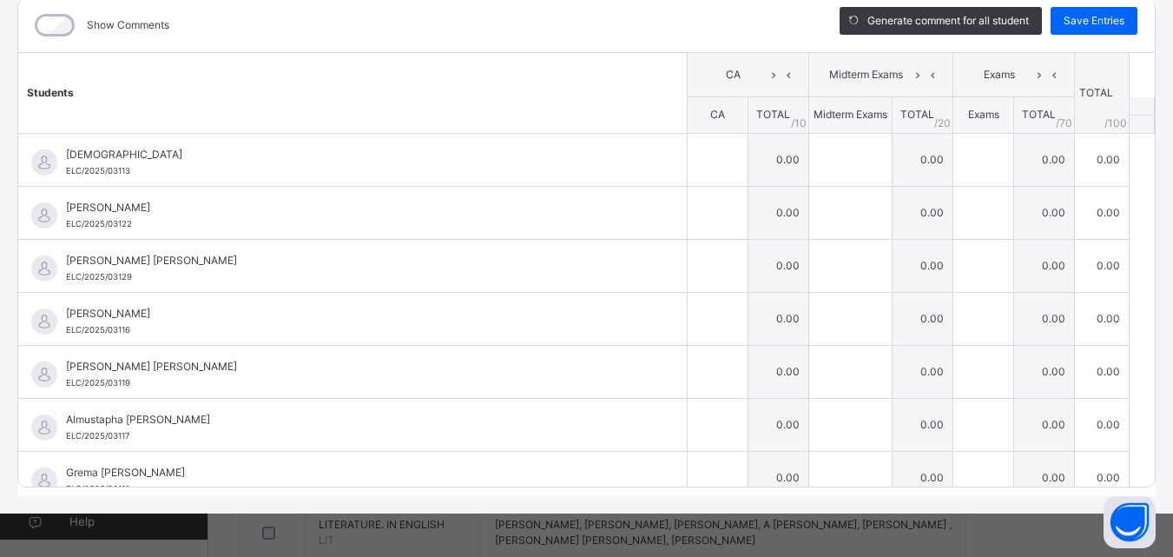
scroll to position [1216, 0]
click at [1161, 432] on div "SS1 A : F/A Online Actions Download Empty Score Sheet Upload/map score sheet Su…" at bounding box center [586, 190] width 1173 height 646
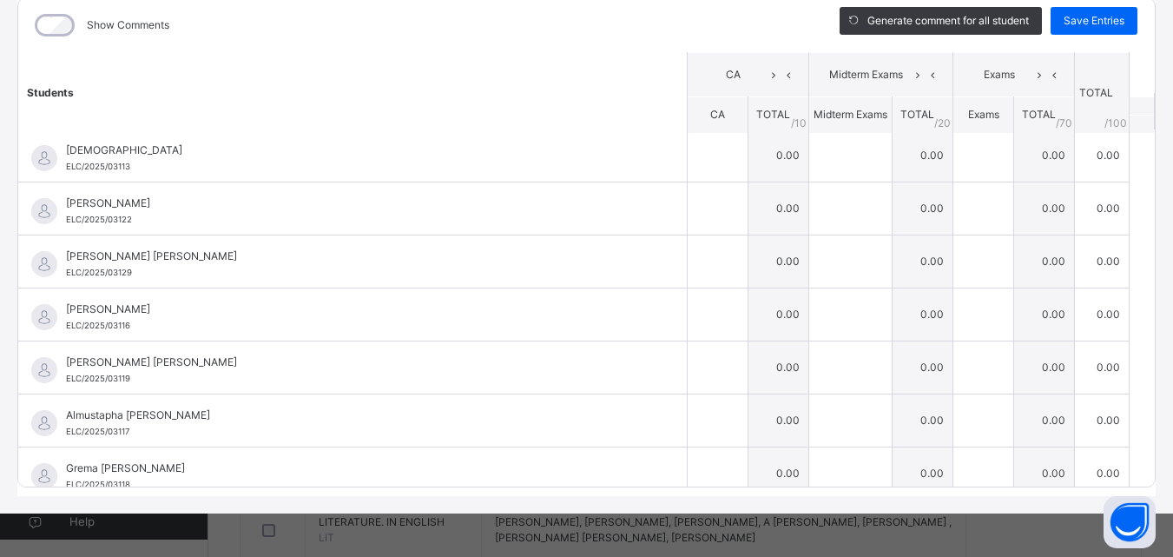
scroll to position [0, 0]
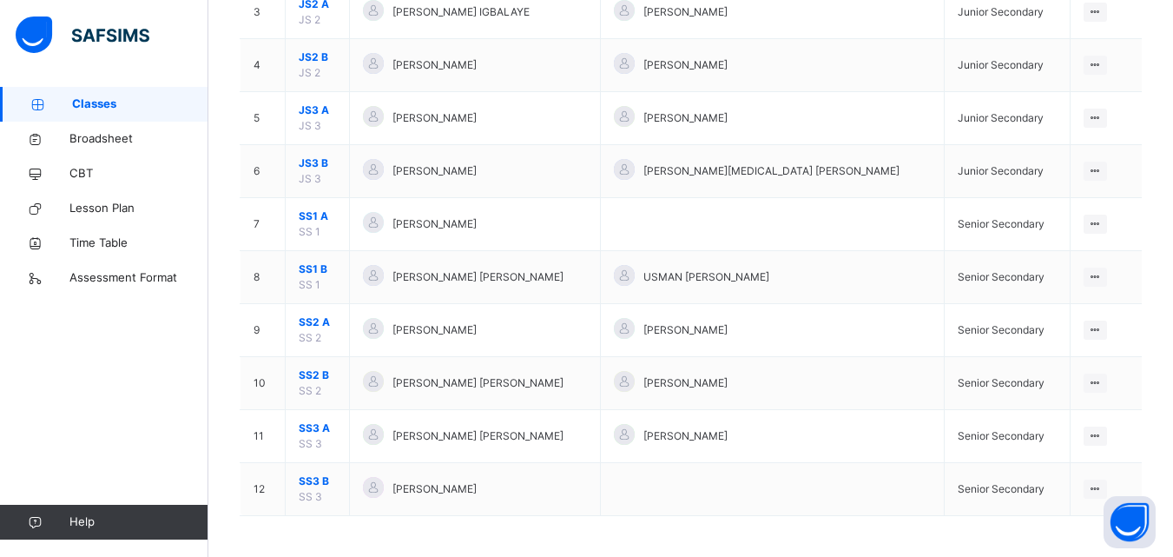
scroll to position [329, 0]
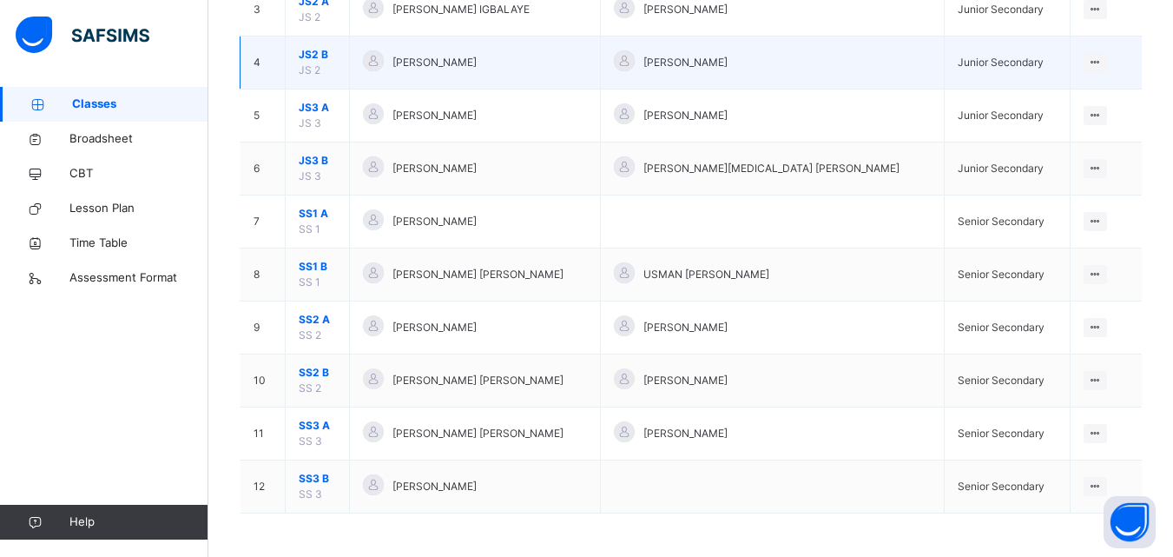
drag, startPoint x: 1142, startPoint y: 43, endPoint x: 1064, endPoint y: 58, distance: 79.5
click at [1064, 58] on tr "4 JS2 B JS 2 [PERSON_NAME] [PERSON_NAME] BOKANI Junior Secondary View Class" at bounding box center [692, 62] width 902 height 53
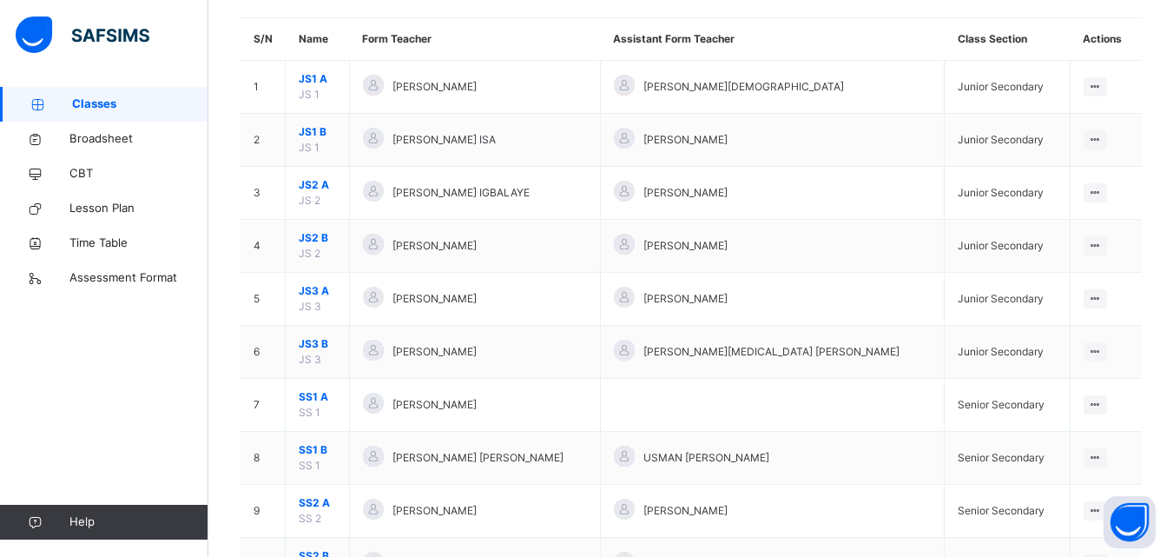
scroll to position [155, 0]
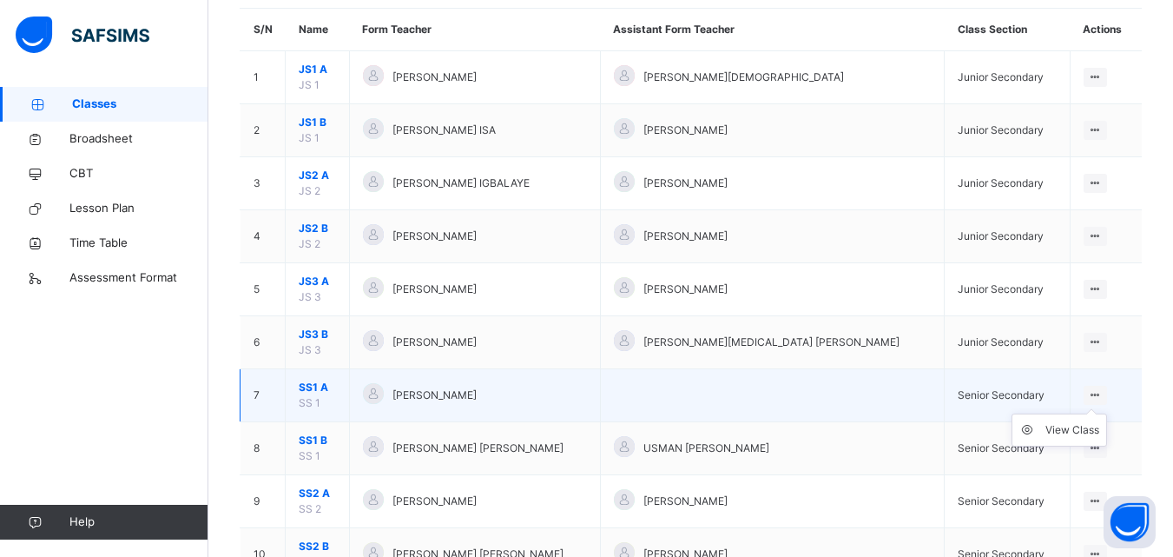
click at [1103, 413] on ul "View Class" at bounding box center [1060, 429] width 96 height 33
click at [1082, 432] on div "View Class" at bounding box center [1073, 429] width 54 height 17
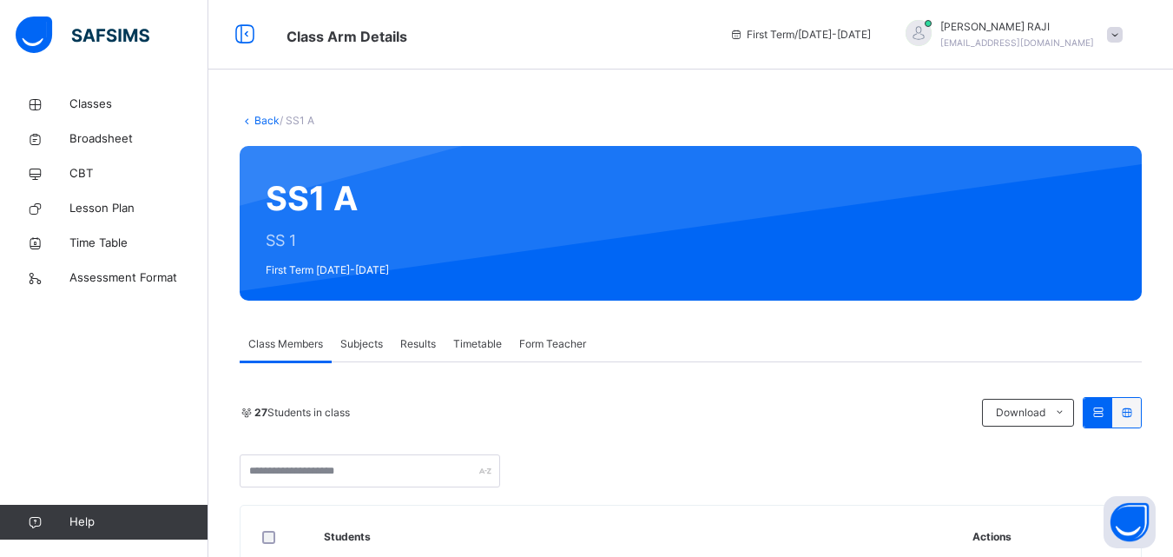
click at [365, 347] on span "Subjects" at bounding box center [361, 344] width 43 height 16
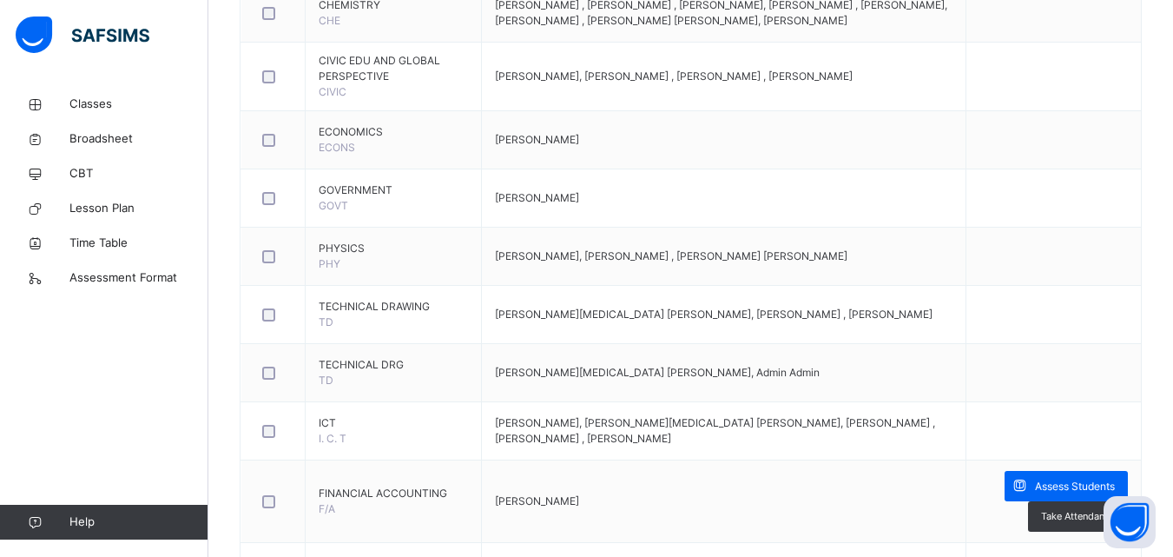
scroll to position [973, 0]
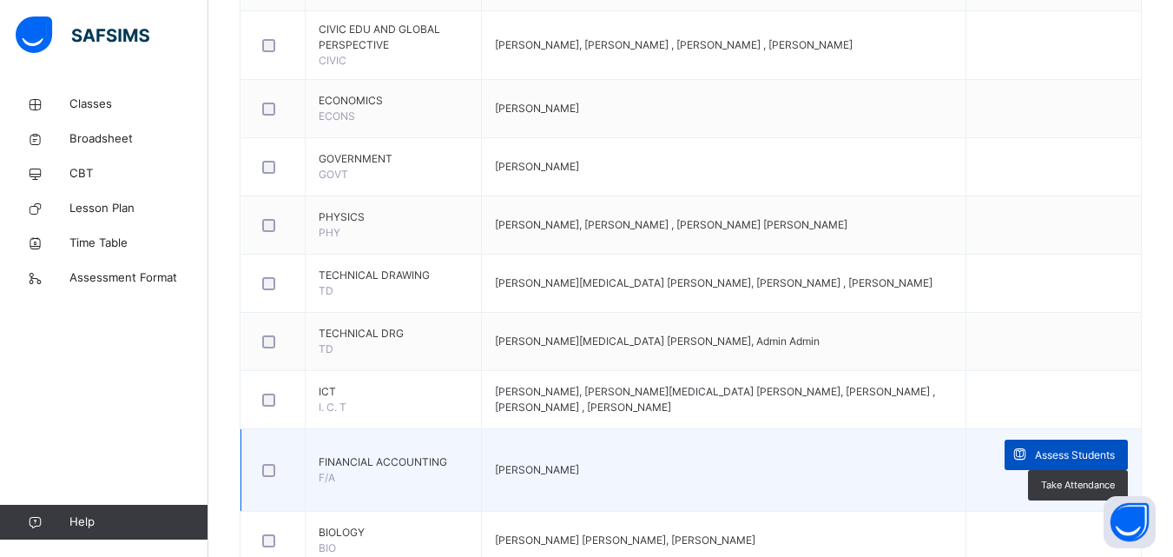
click at [1092, 452] on span "Assess Students" at bounding box center [1075, 455] width 80 height 16
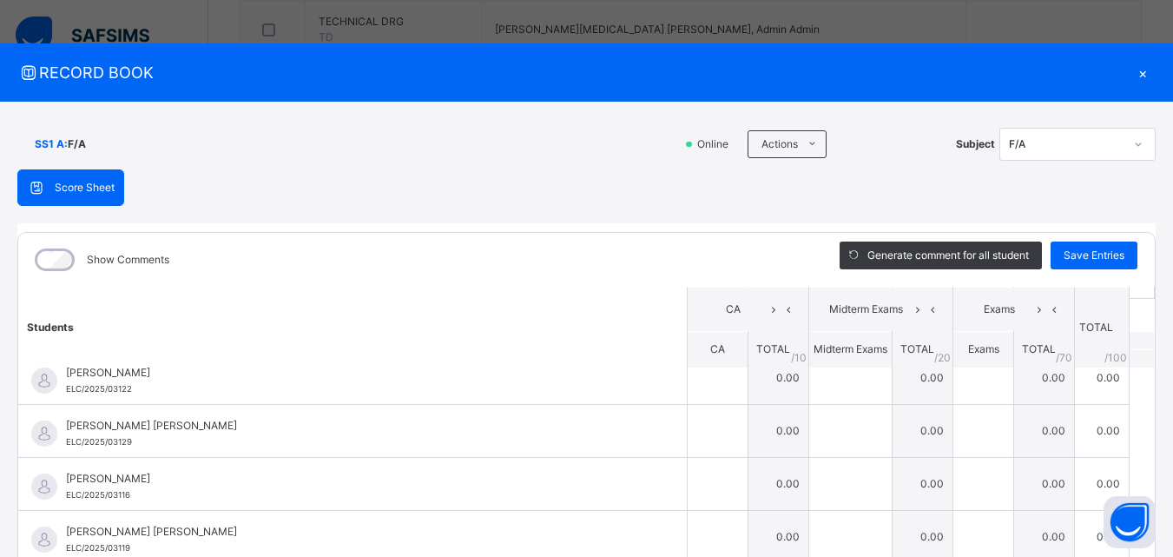
scroll to position [1285, 0]
click at [1112, 484] on table "Students CA Midterm Exams Exams TOTAL /100 Comment CA TOTAL / 10 Midterm Exams …" at bounding box center [586, 522] width 1137 height 611
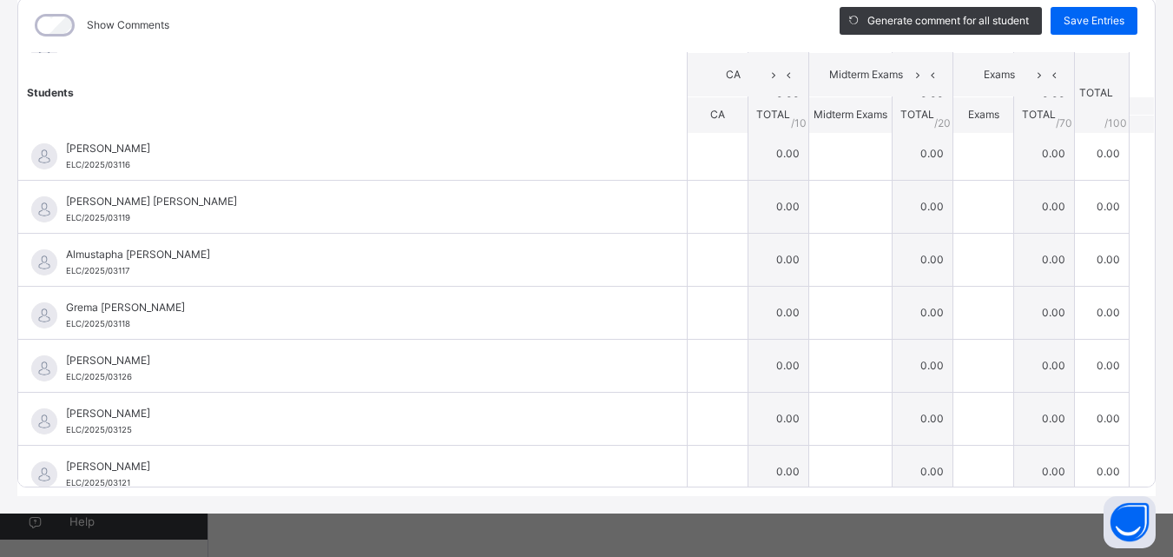
scroll to position [177, 0]
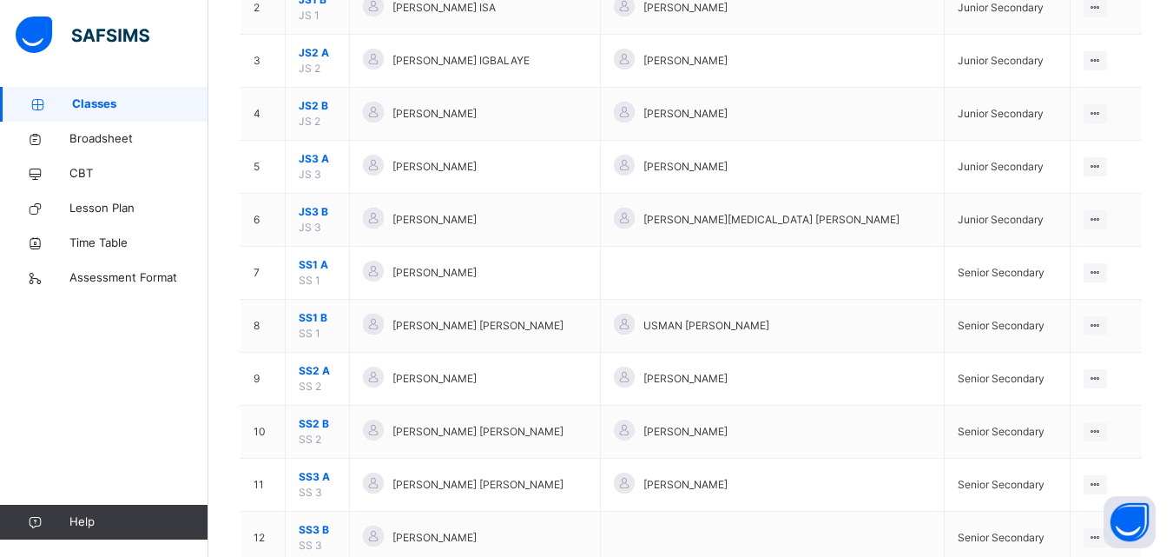
scroll to position [313, 0]
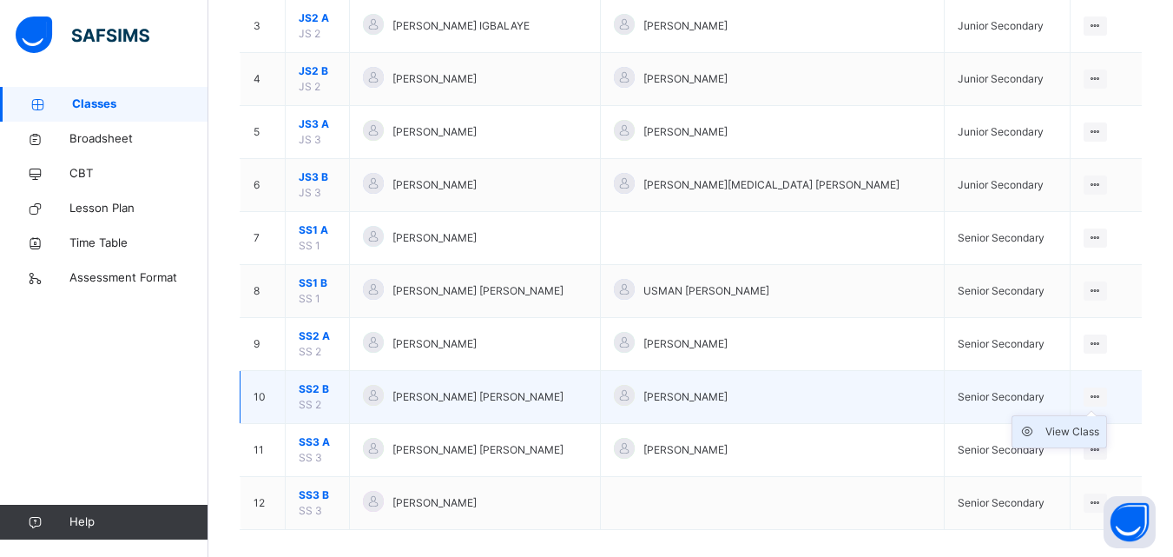
click at [1077, 428] on div "View Class" at bounding box center [1073, 431] width 54 height 17
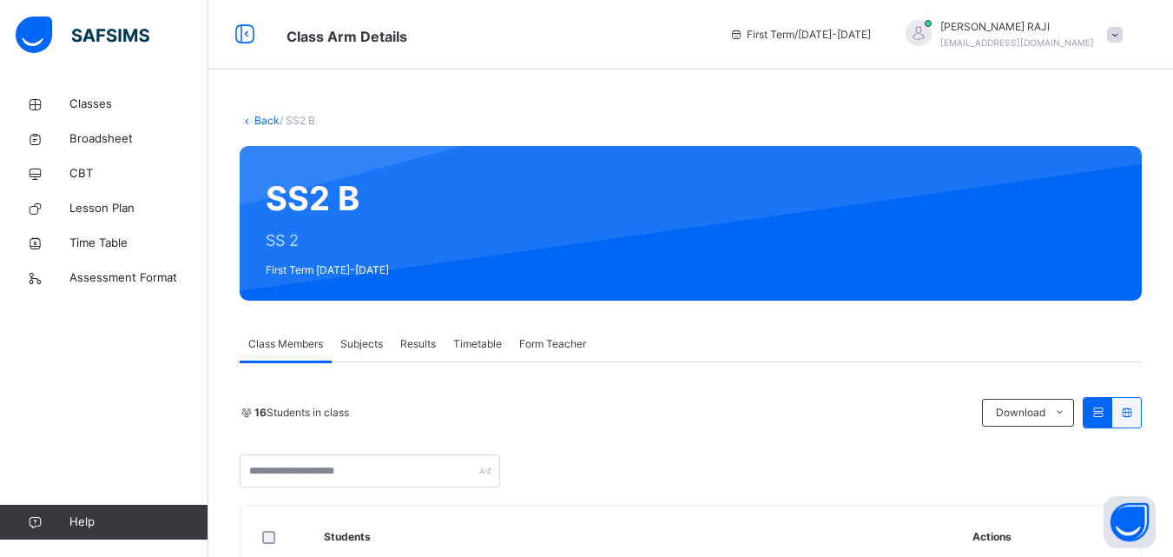
click at [381, 340] on span "Subjects" at bounding box center [361, 344] width 43 height 16
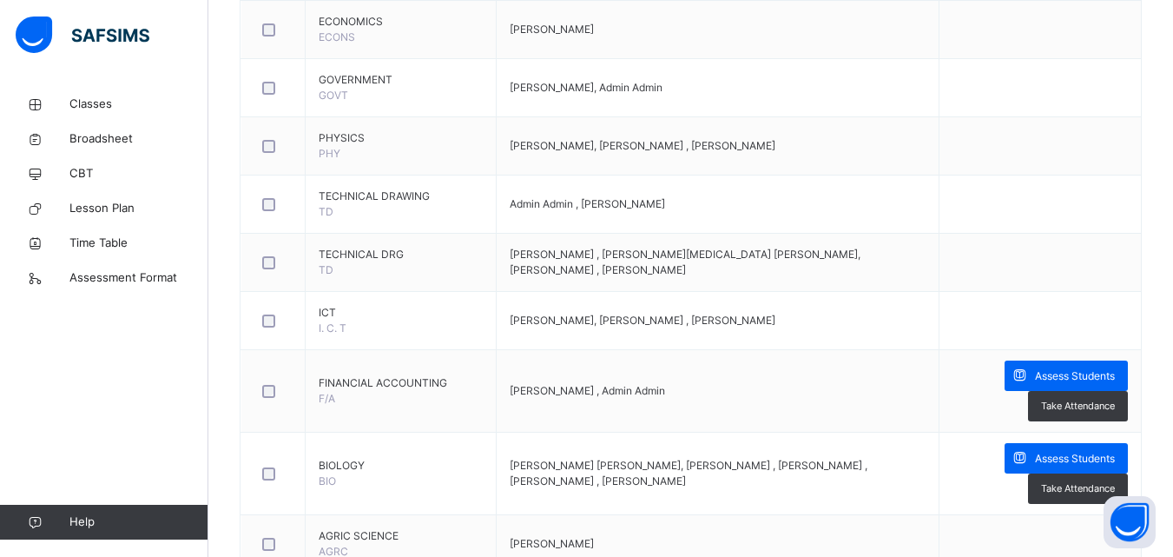
scroll to position [1042, 0]
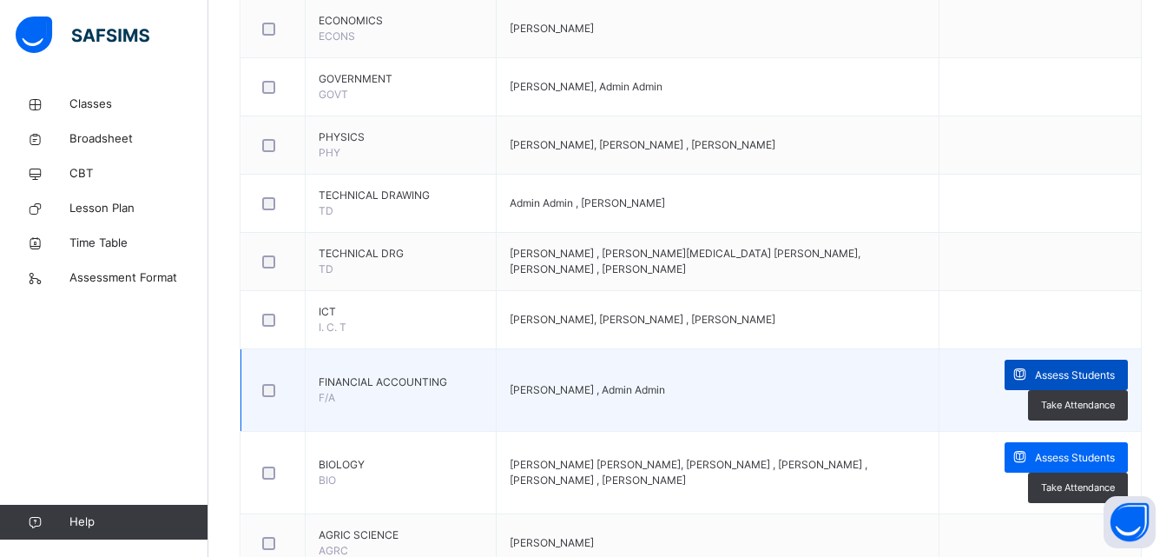
click at [1115, 378] on span "Assess Students" at bounding box center [1075, 375] width 80 height 16
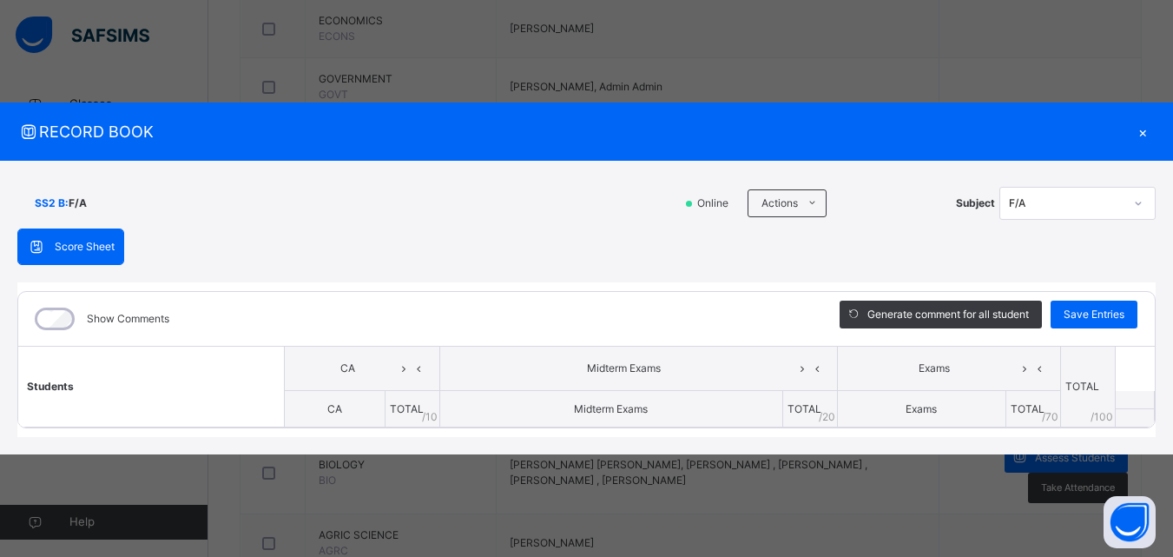
click at [1123, 393] on th at bounding box center [1134, 400] width 39 height 18
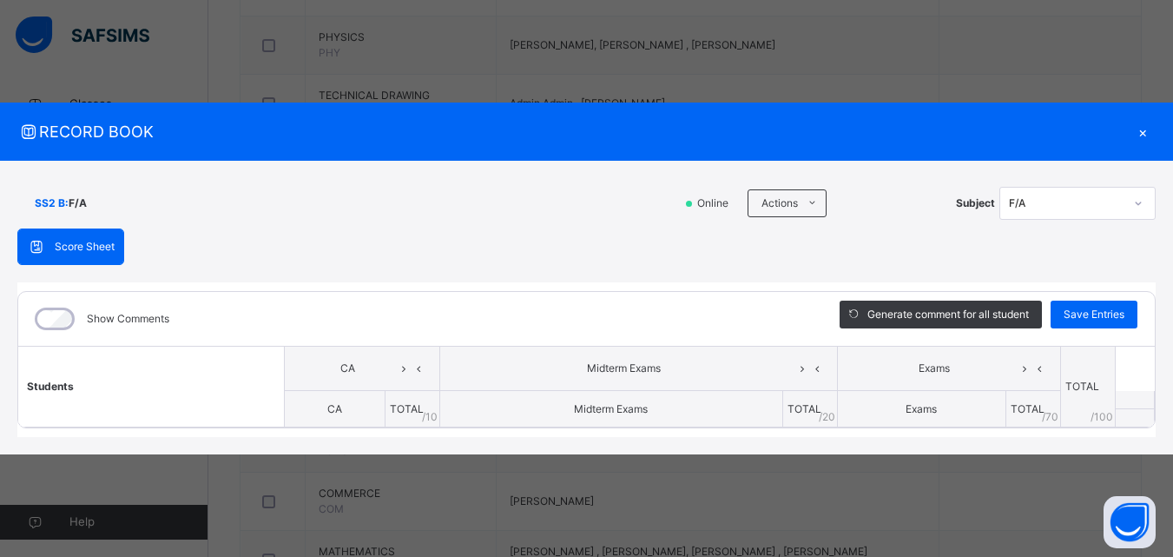
scroll to position [1146, 0]
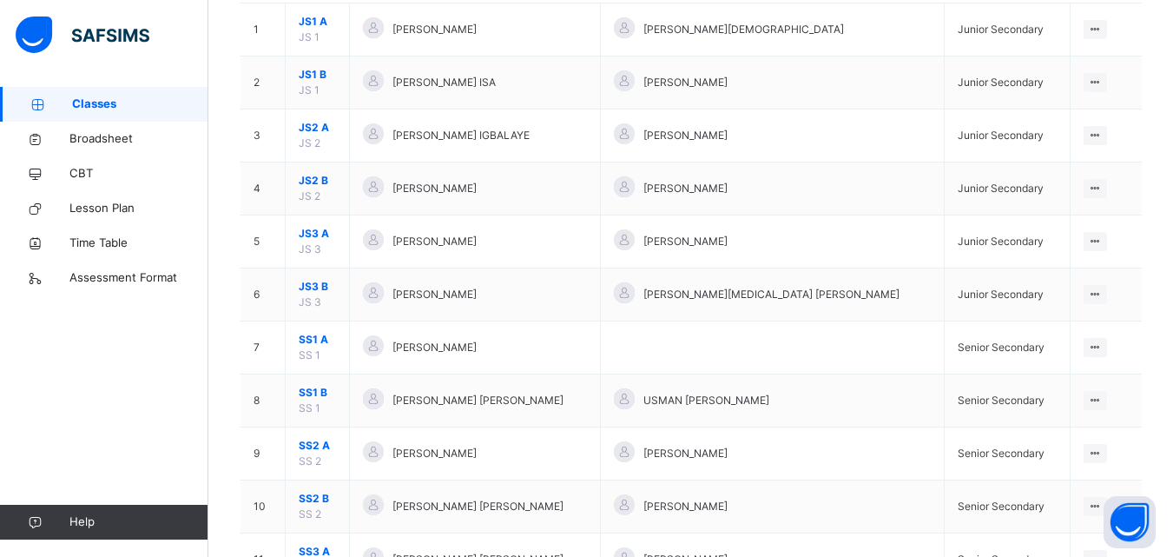
scroll to position [208, 0]
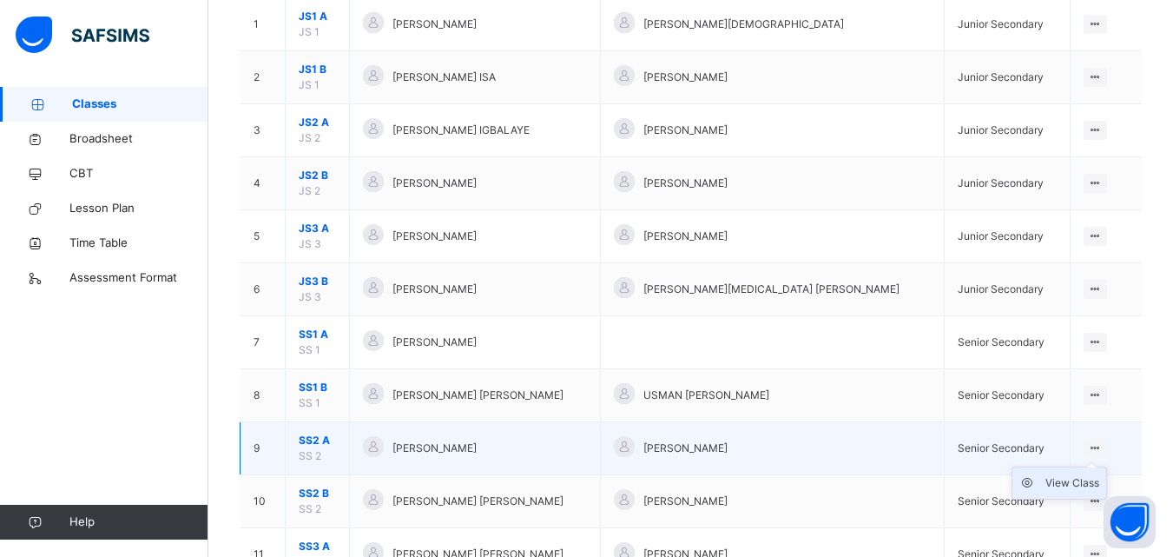
click at [1083, 479] on div "View Class" at bounding box center [1073, 482] width 54 height 17
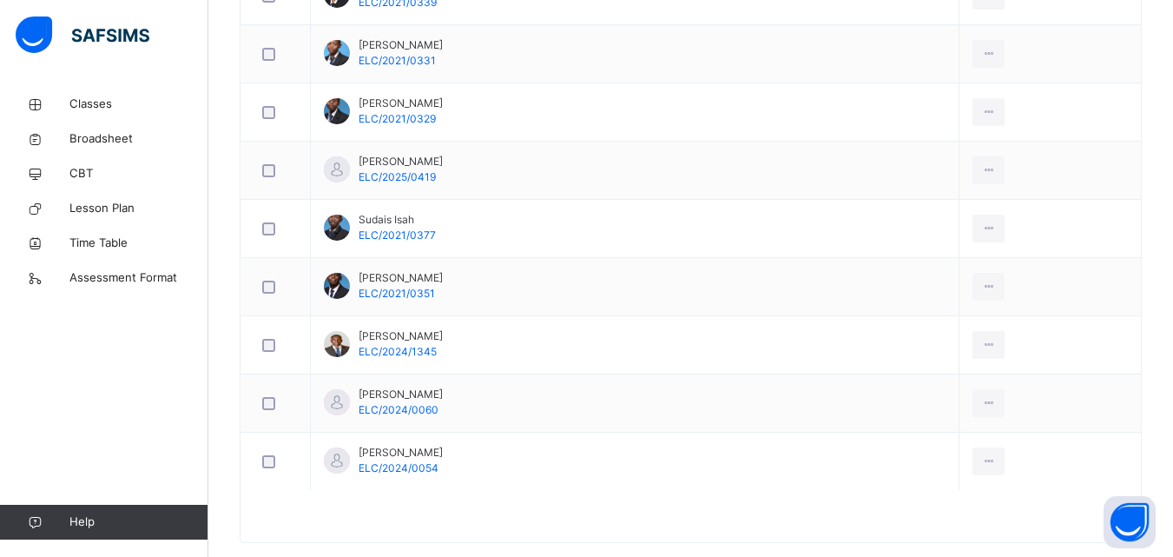
scroll to position [2119, 0]
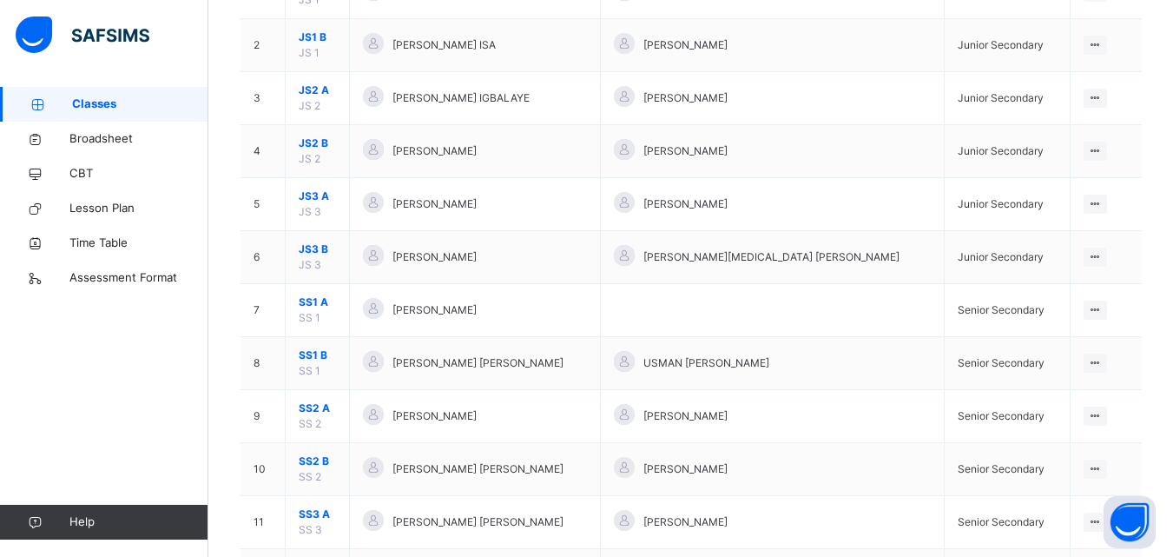
scroll to position [243, 0]
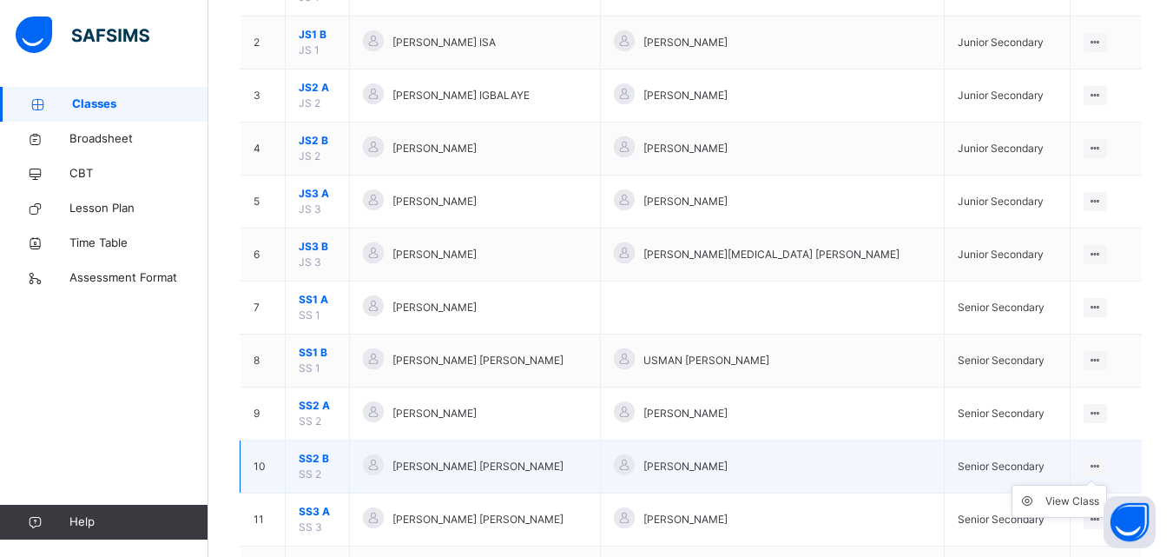
click at [1102, 460] on icon at bounding box center [1095, 465] width 15 height 13
click at [1084, 500] on div "View Class" at bounding box center [1073, 500] width 54 height 17
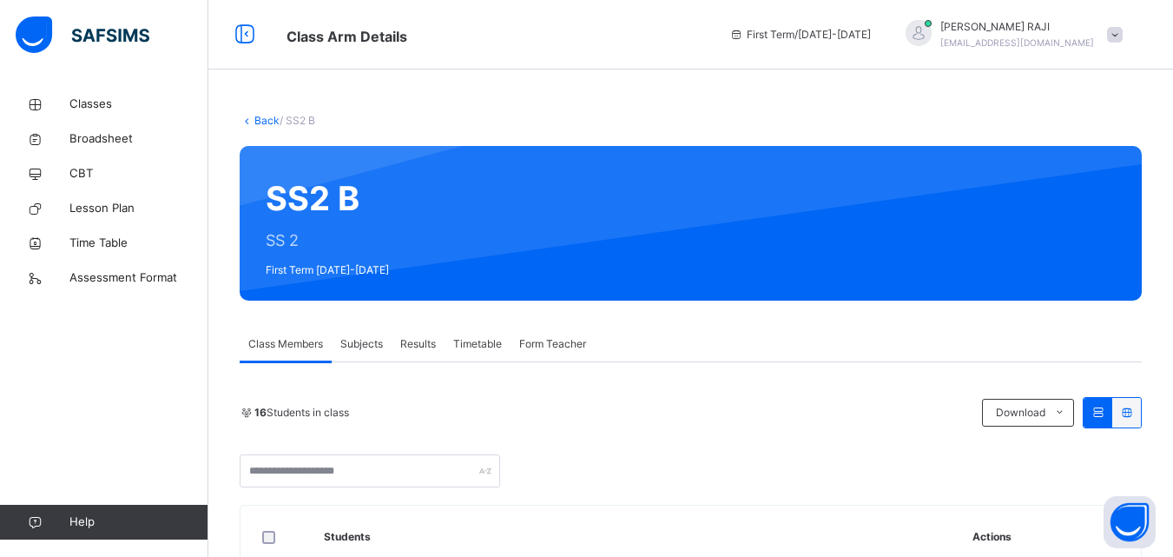
click at [1062, 517] on th "Actions" at bounding box center [1050, 536] width 181 height 63
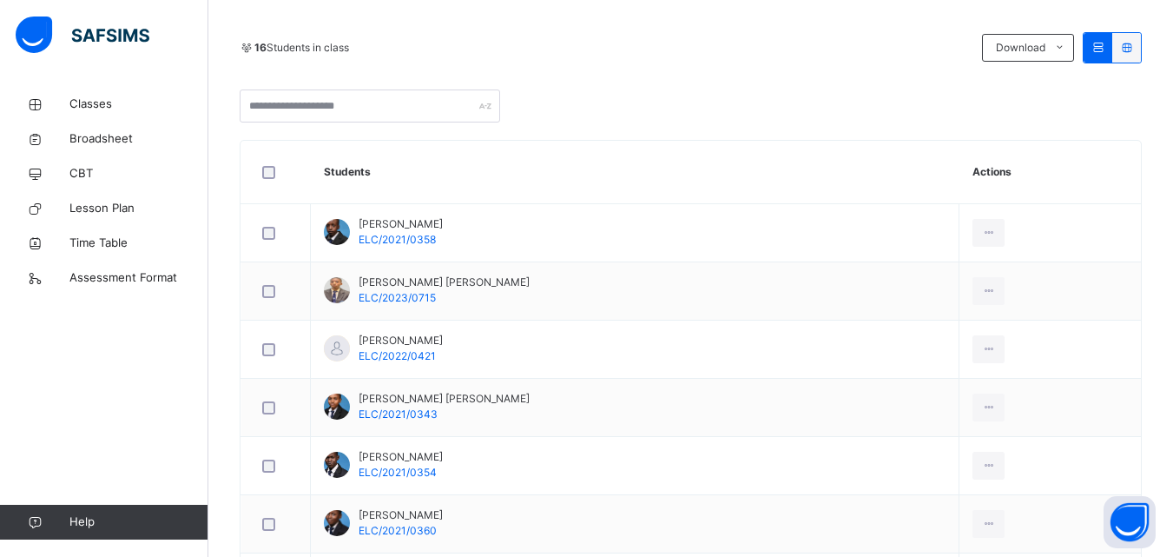
scroll to position [347, 0]
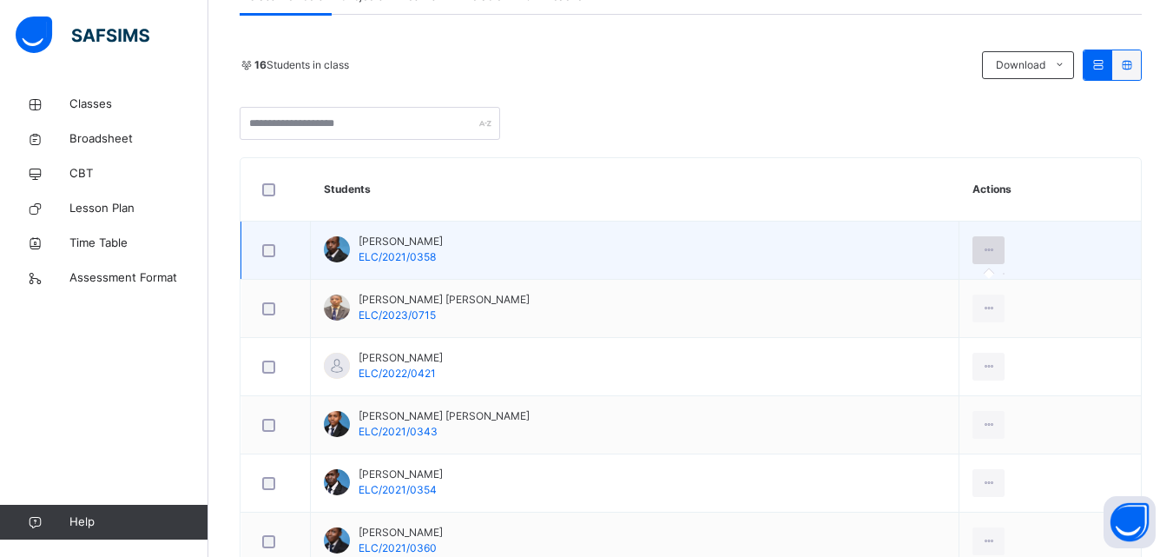
click at [996, 245] on icon at bounding box center [988, 250] width 15 height 16
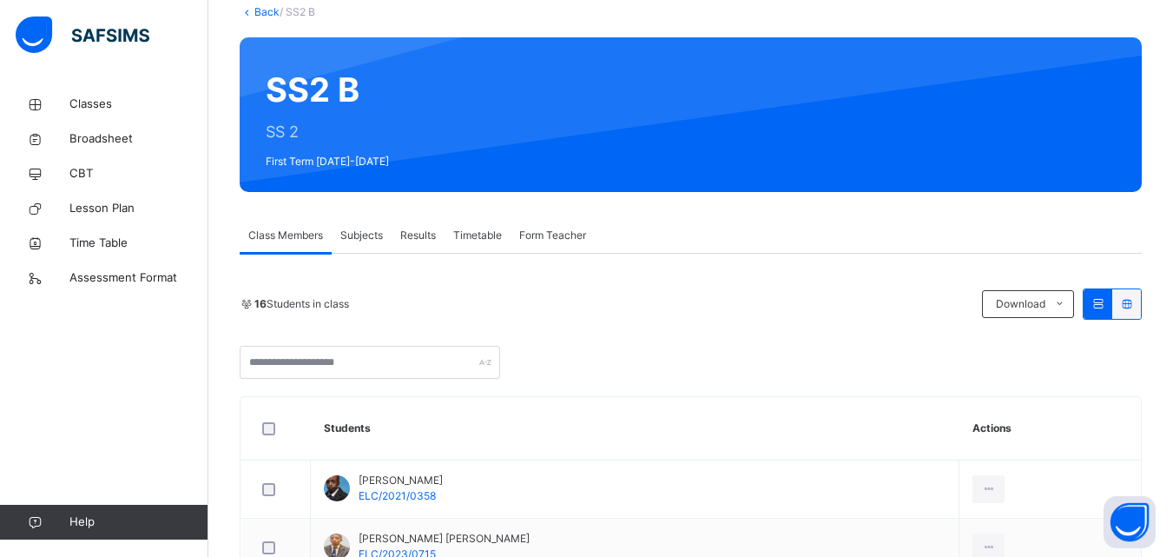
scroll to position [104, 0]
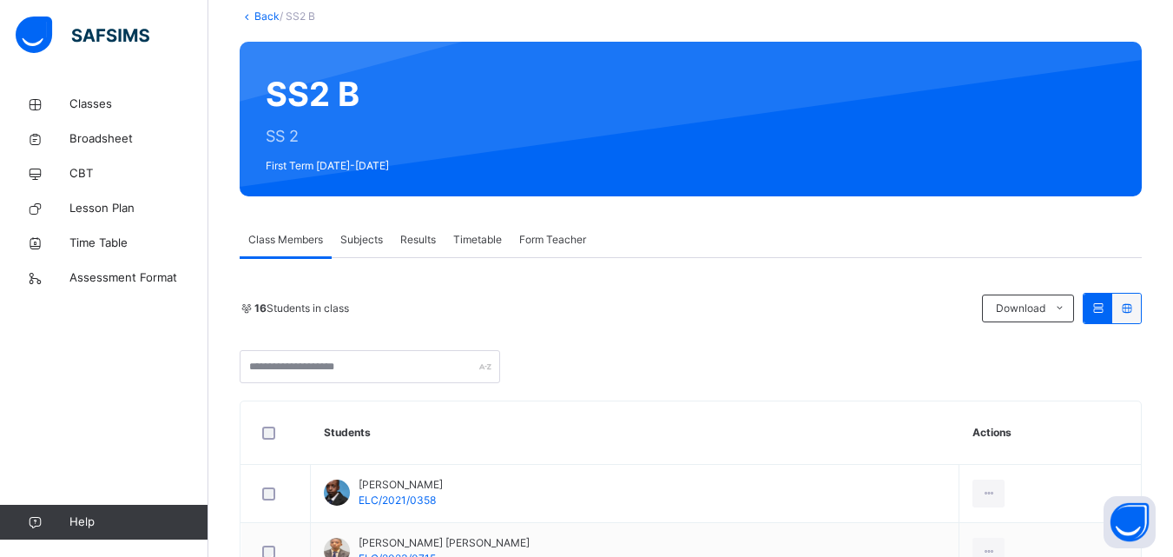
click at [373, 246] on span "Subjects" at bounding box center [361, 240] width 43 height 16
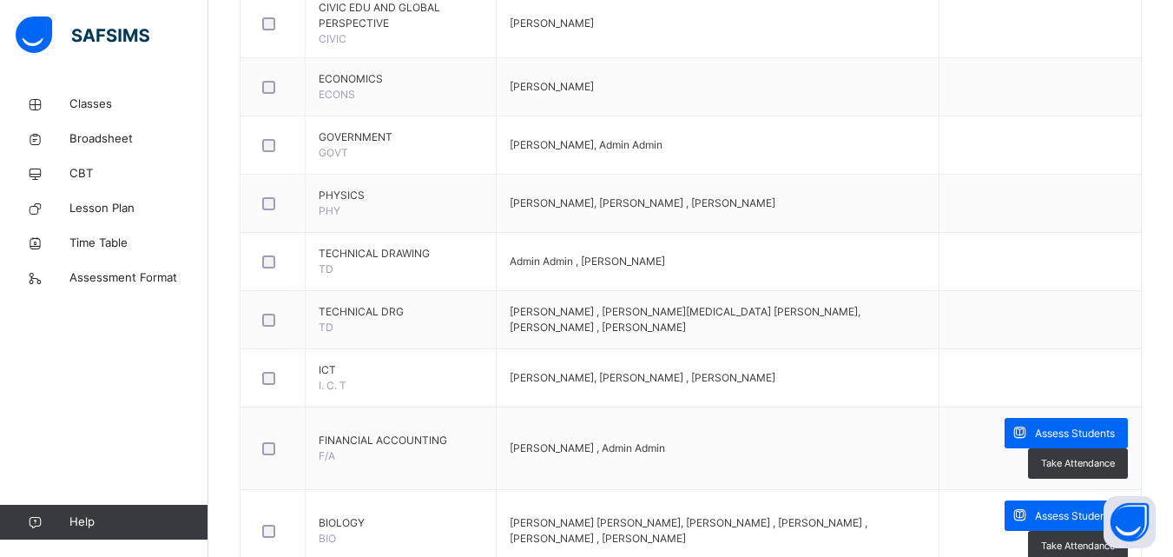
scroll to position [1007, 0]
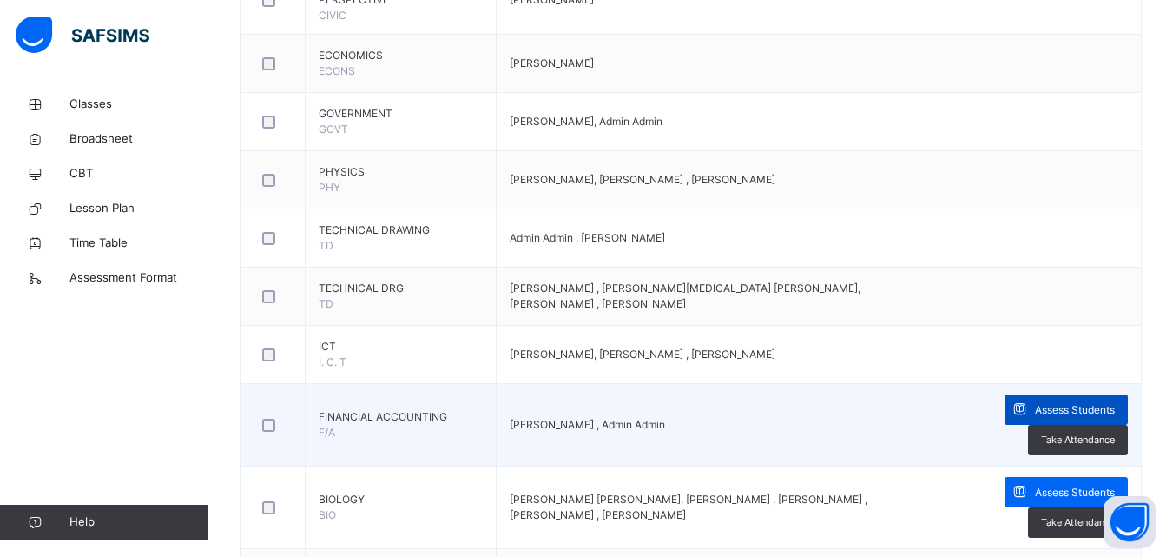
click at [1099, 410] on div "Assess Students" at bounding box center [1066, 409] width 123 height 30
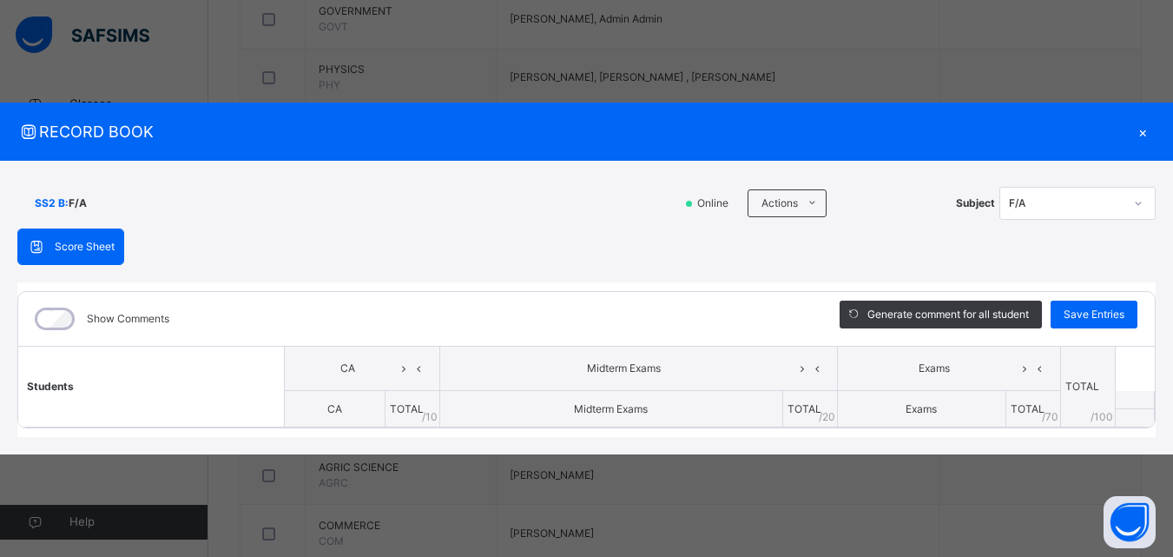
scroll to position [1112, 0]
click at [406, 406] on span "TOTAL" at bounding box center [407, 408] width 34 height 13
click at [410, 411] on span "TOTAL" at bounding box center [407, 408] width 34 height 13
click at [426, 413] on span "/ 10" at bounding box center [430, 417] width 16 height 16
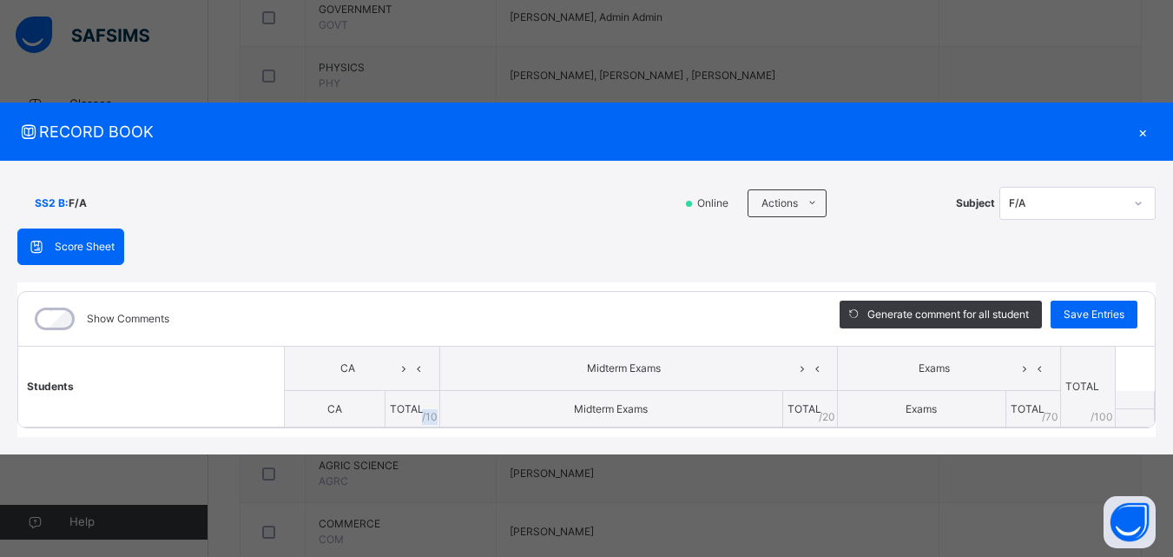
click at [426, 413] on span "/ 10" at bounding box center [430, 417] width 16 height 16
click at [412, 371] on icon at bounding box center [419, 368] width 15 height 26
click at [1147, 415] on th at bounding box center [1133, 417] width 43 height 18
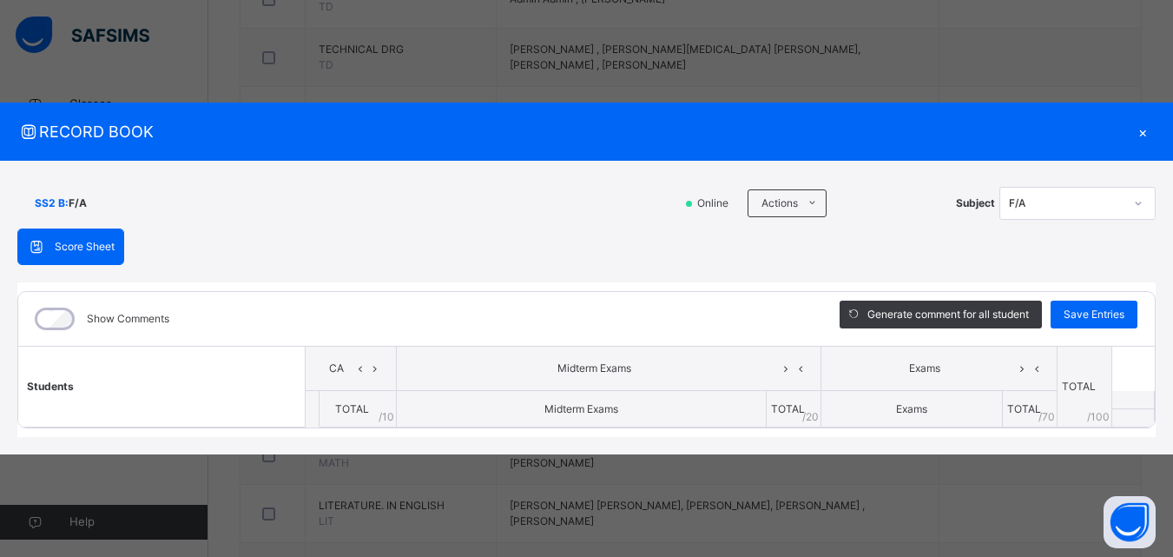
scroll to position [1250, 0]
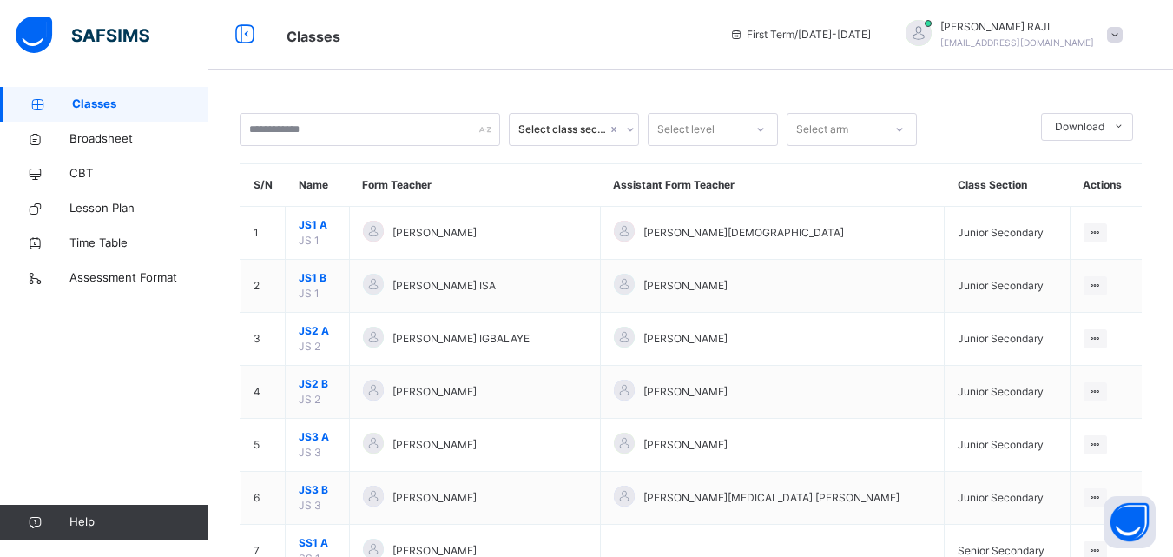
click at [1123, 36] on span at bounding box center [1115, 35] width 16 height 16
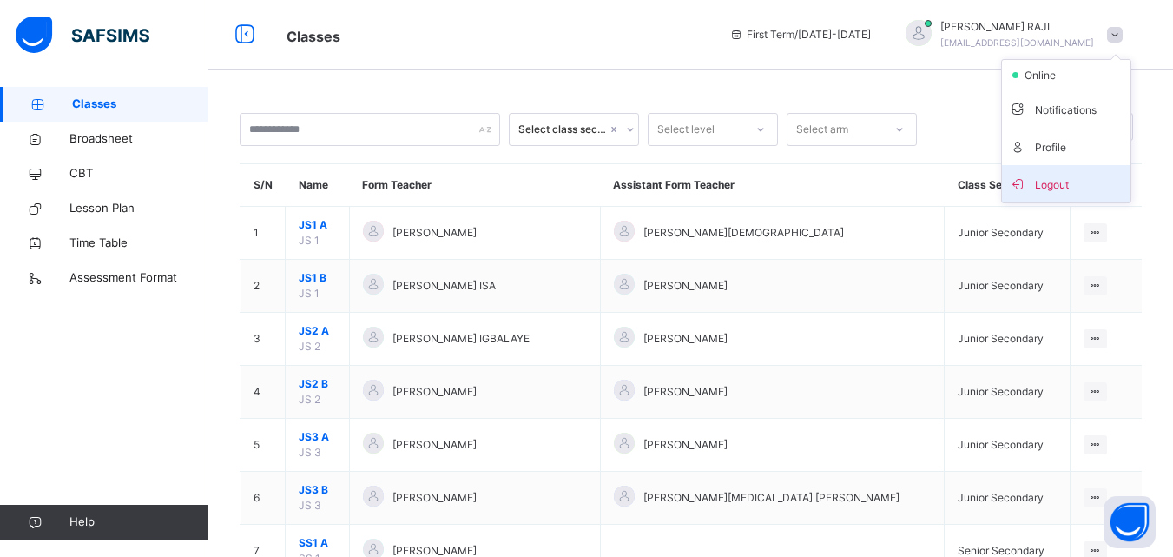
click at [1070, 180] on span "Logout" at bounding box center [1066, 183] width 115 height 23
